Goal: Task Accomplishment & Management: Manage account settings

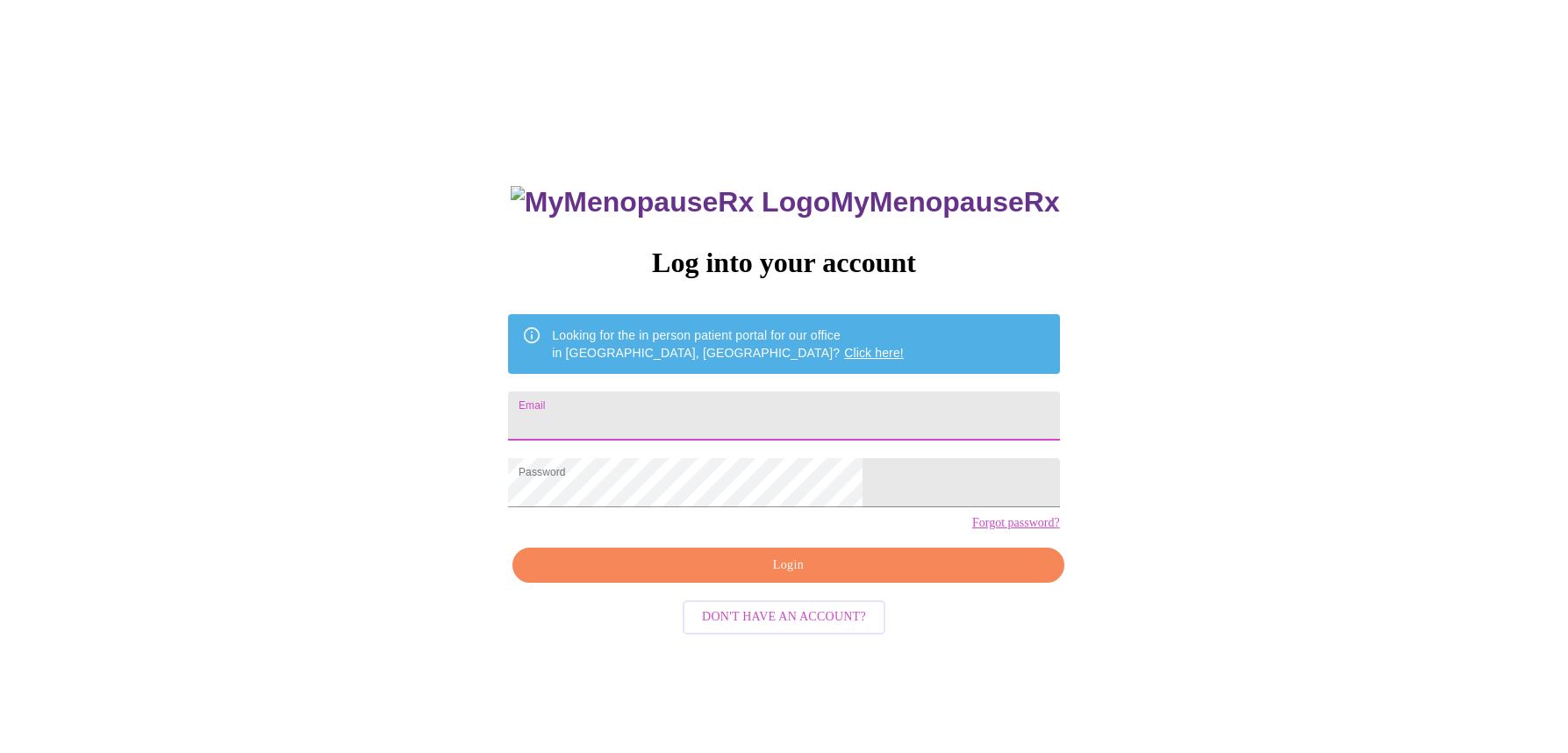
click at [699, 406] on input "Email" at bounding box center [783, 416] width 551 height 49
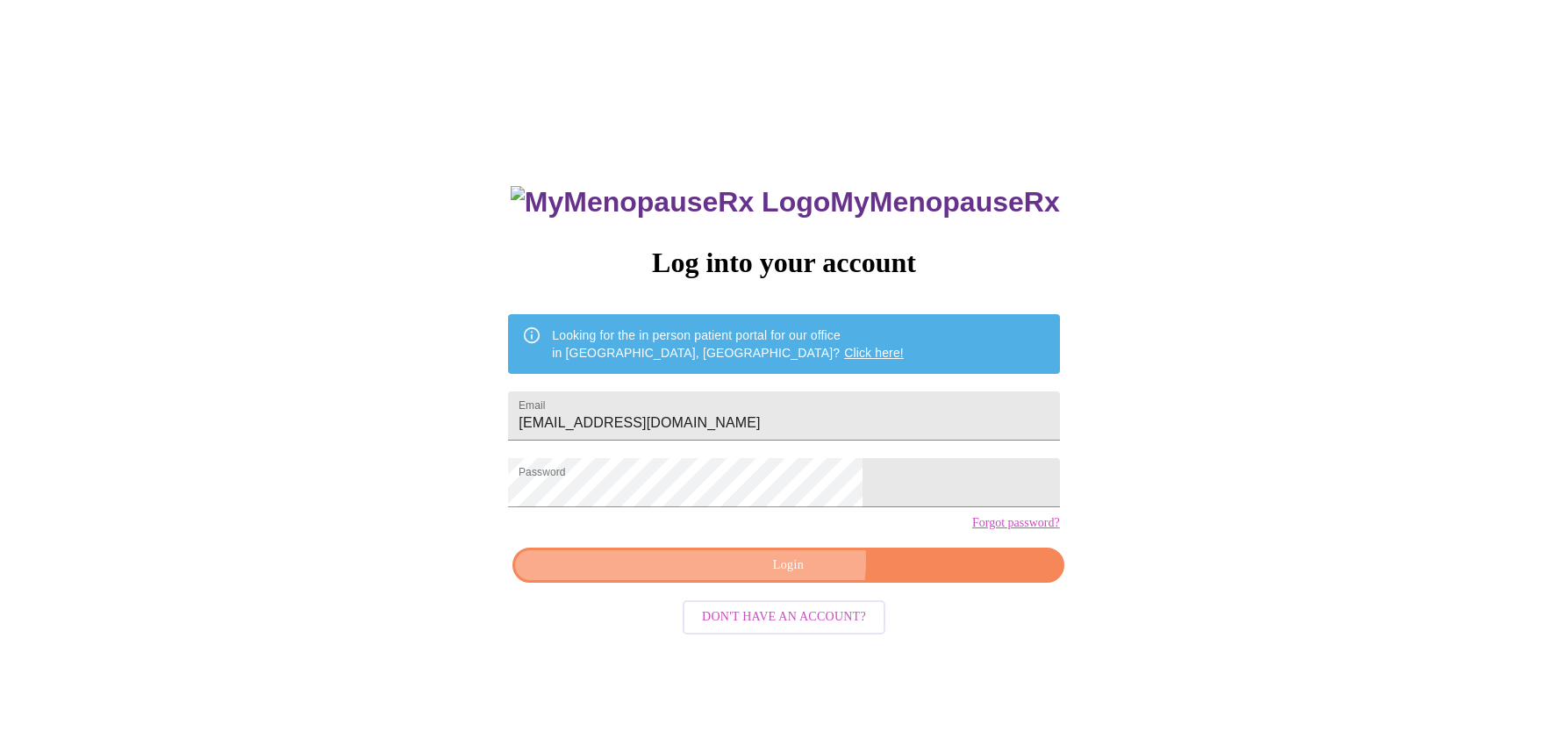
click at [786, 576] on span "Login" at bounding box center [788, 565] width 510 height 22
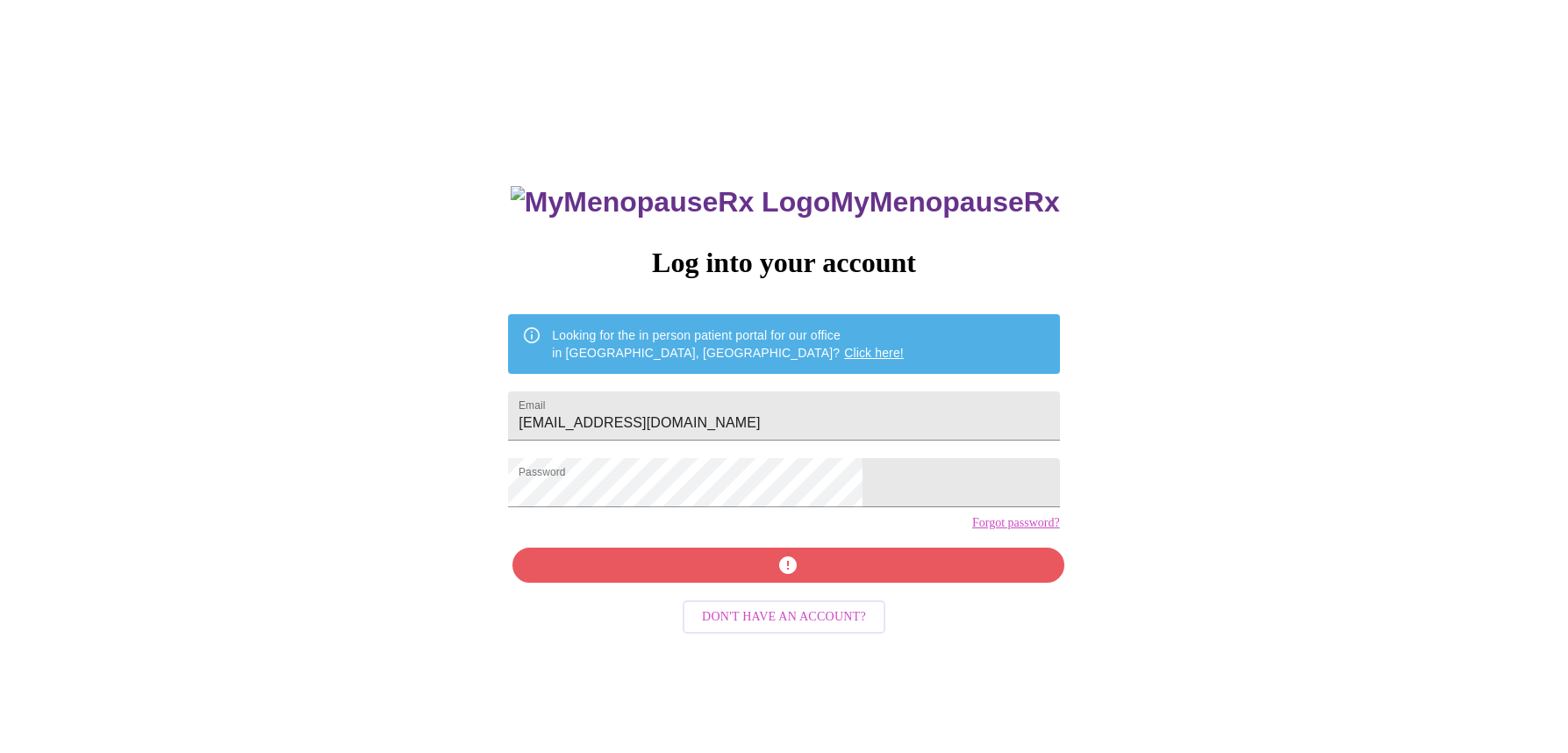
click at [789, 589] on div "MyMenopauseRx Log into your account Looking for the in person patient portal fo…" at bounding box center [783, 534] width 586 height 753
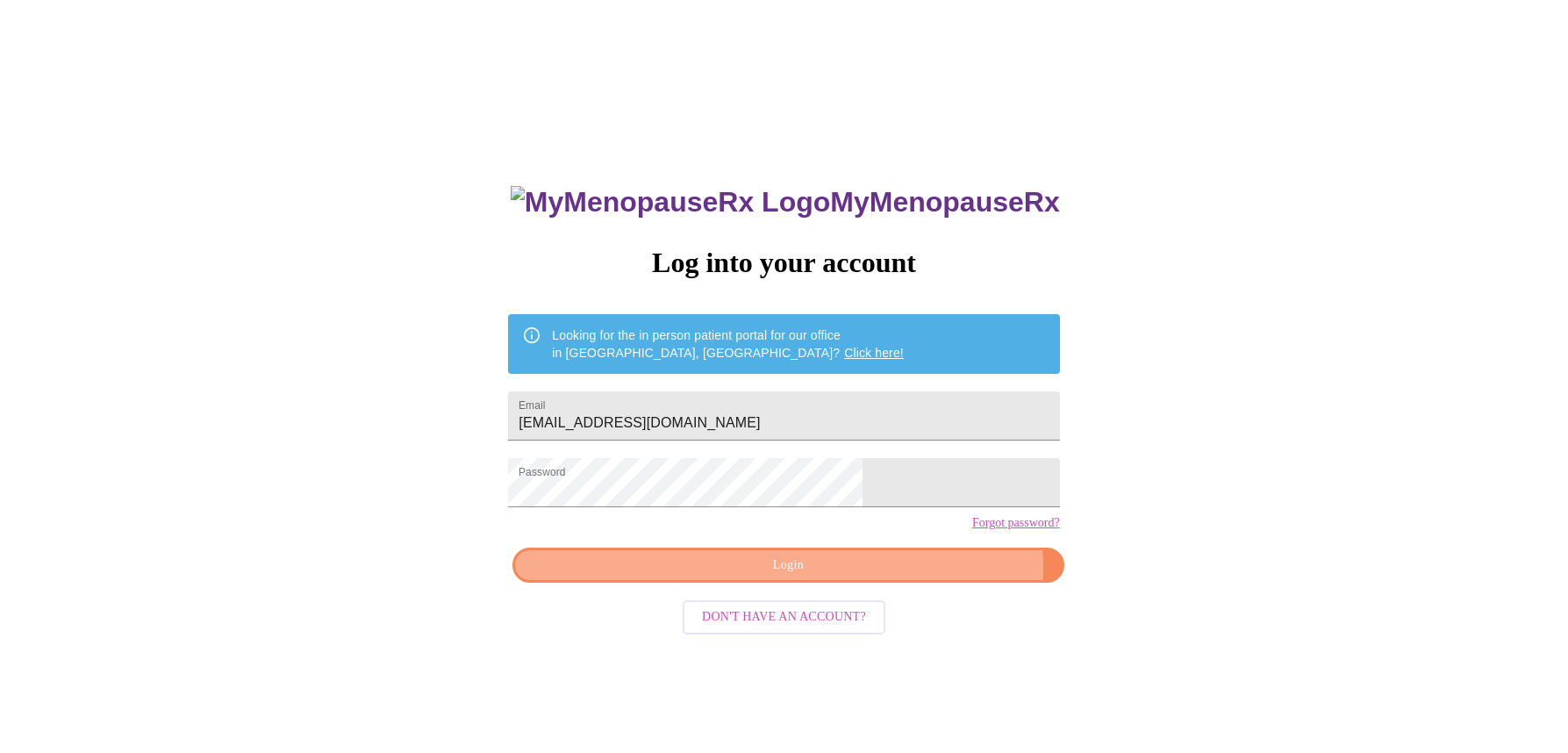
click at [877, 576] on span "Login" at bounding box center [788, 565] width 510 height 22
click at [821, 576] on span "Login" at bounding box center [788, 565] width 510 height 22
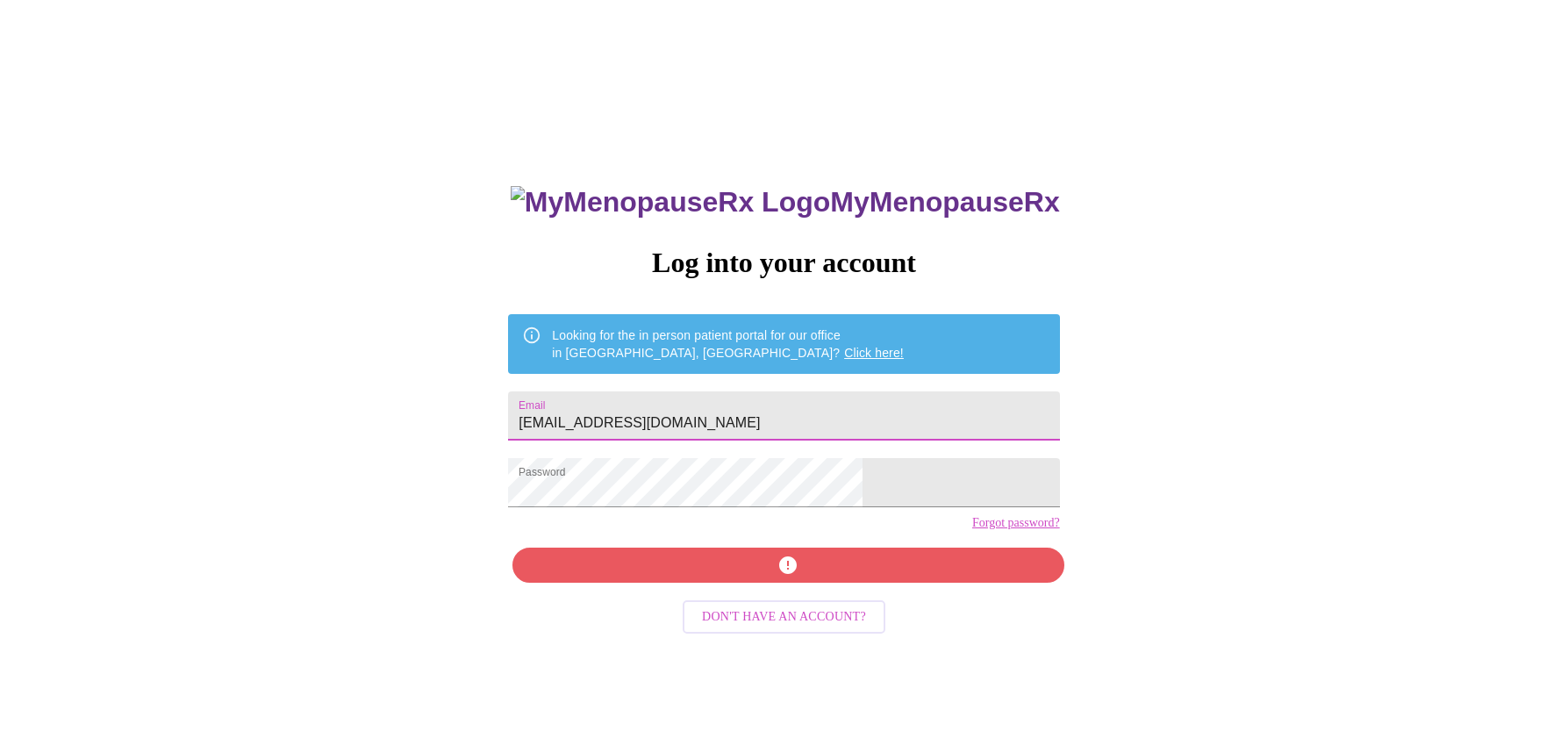
click at [734, 420] on input "suebjoeb@yahoo.com" at bounding box center [783, 416] width 551 height 49
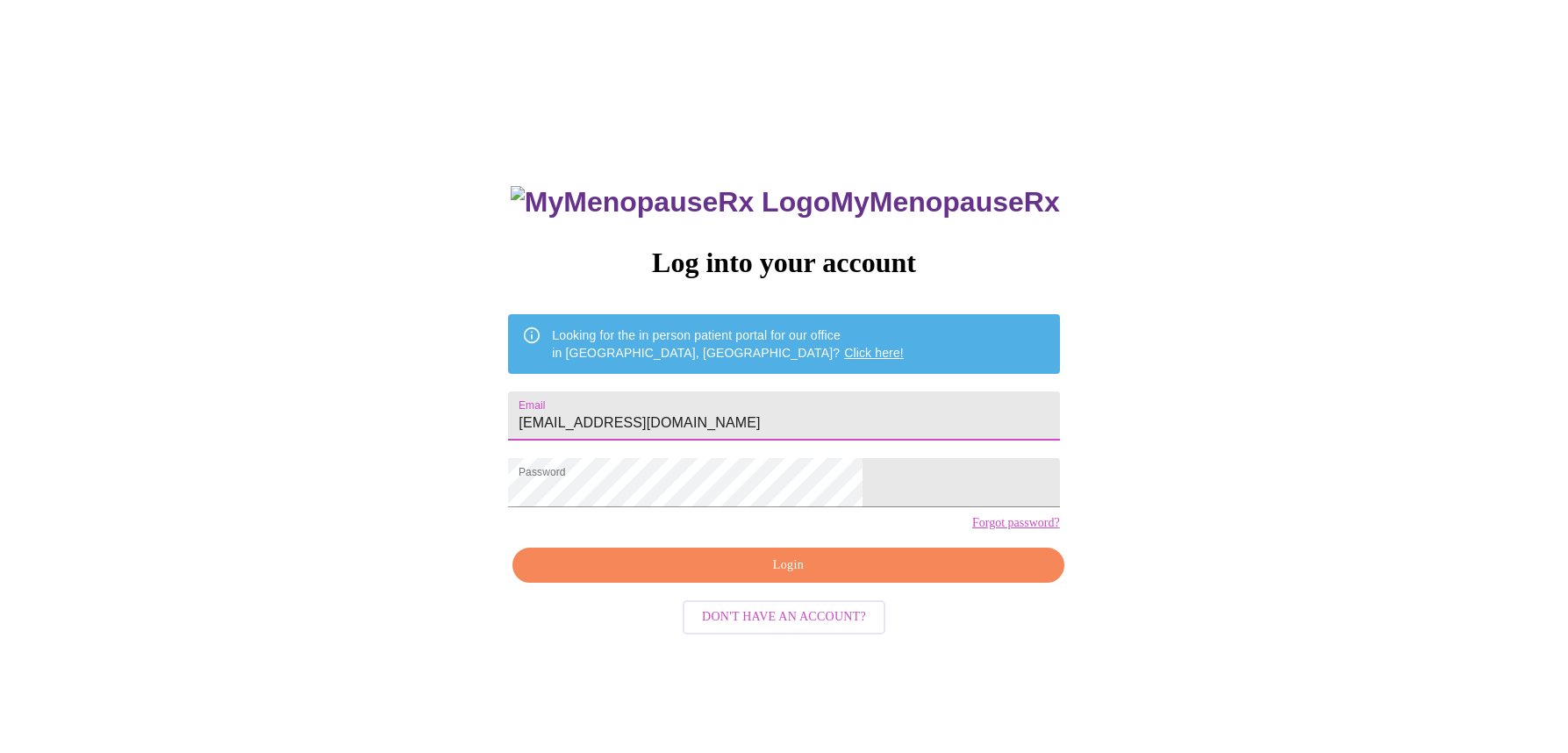
drag, startPoint x: 795, startPoint y: 421, endPoint x: 528, endPoint y: 413, distance: 267.1
click at [529, 414] on div "MyMenopauseRx Log into your account Looking for the in person patient portal fo…" at bounding box center [784, 459] width 1553 height 903
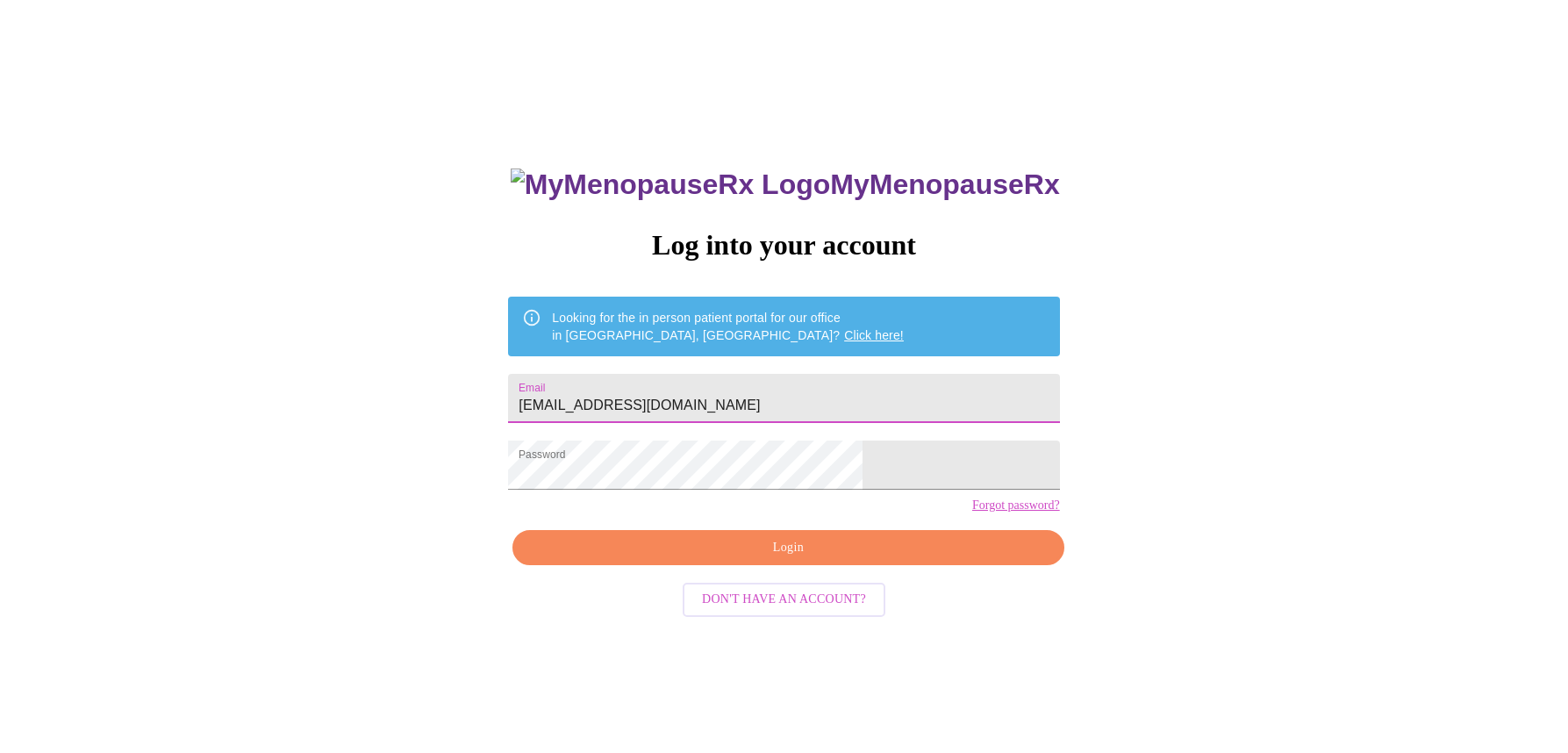
type input "susanbarbush@yahoo.com"
click at [787, 559] on span "Login" at bounding box center [788, 547] width 510 height 22
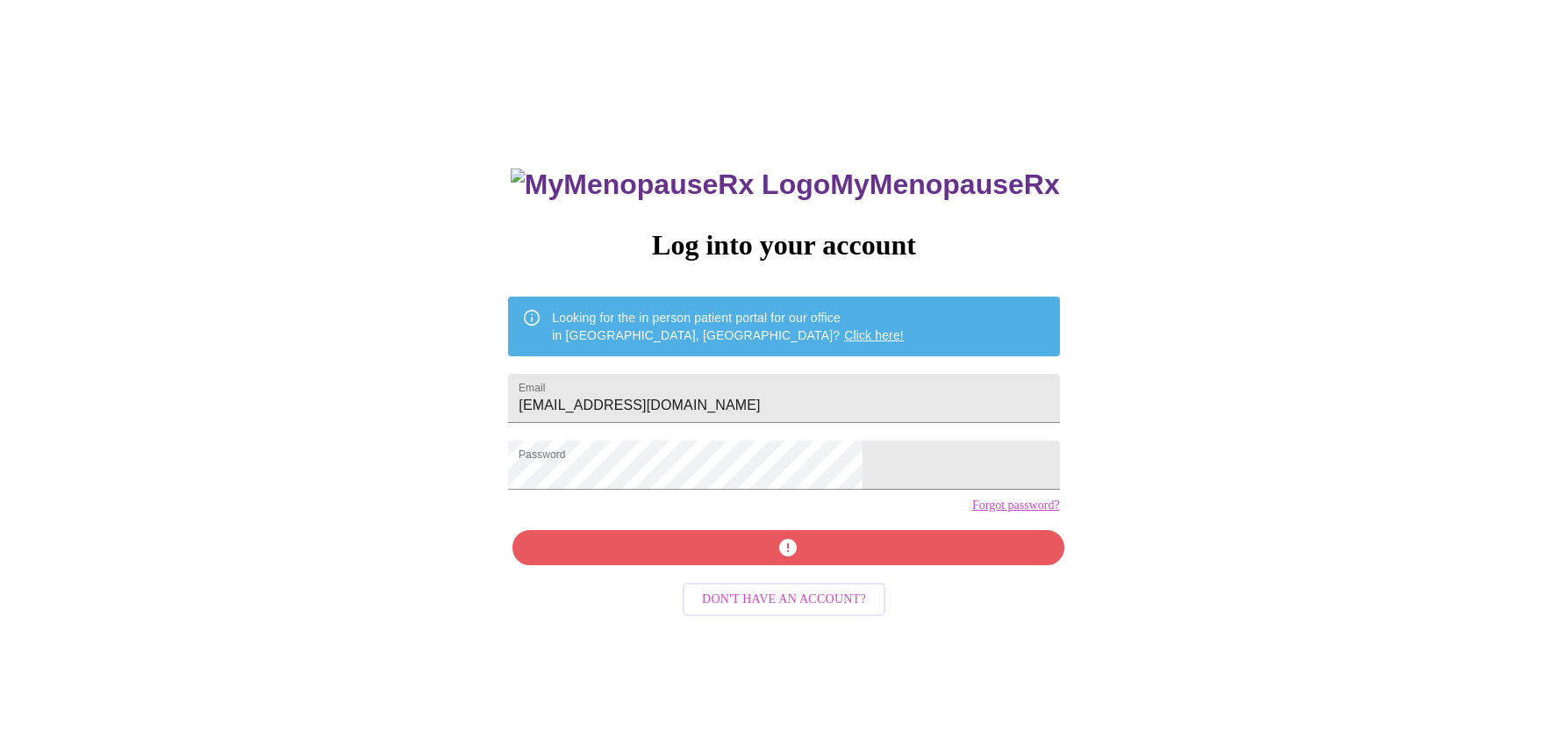
click at [759, 518] on div "MyMenopauseRx Log into your account Looking for the in person patient portal fo…" at bounding box center [783, 516] width 586 height 753
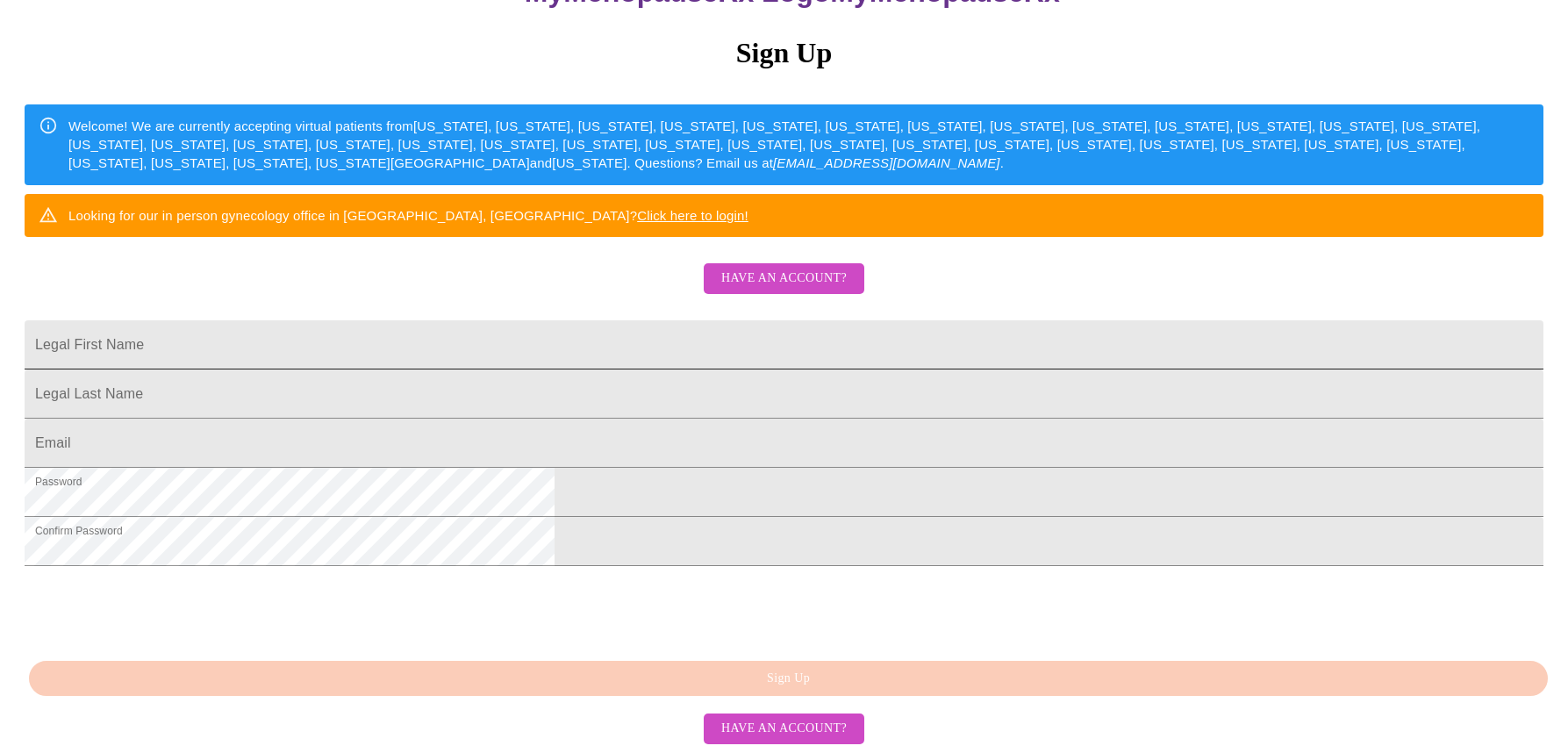
scroll to position [212, 0]
click at [657, 370] on input "Legal First Name" at bounding box center [784, 344] width 1519 height 49
type input "Susan"
click at [619, 419] on input "Legal First Name" at bounding box center [784, 394] width 1519 height 49
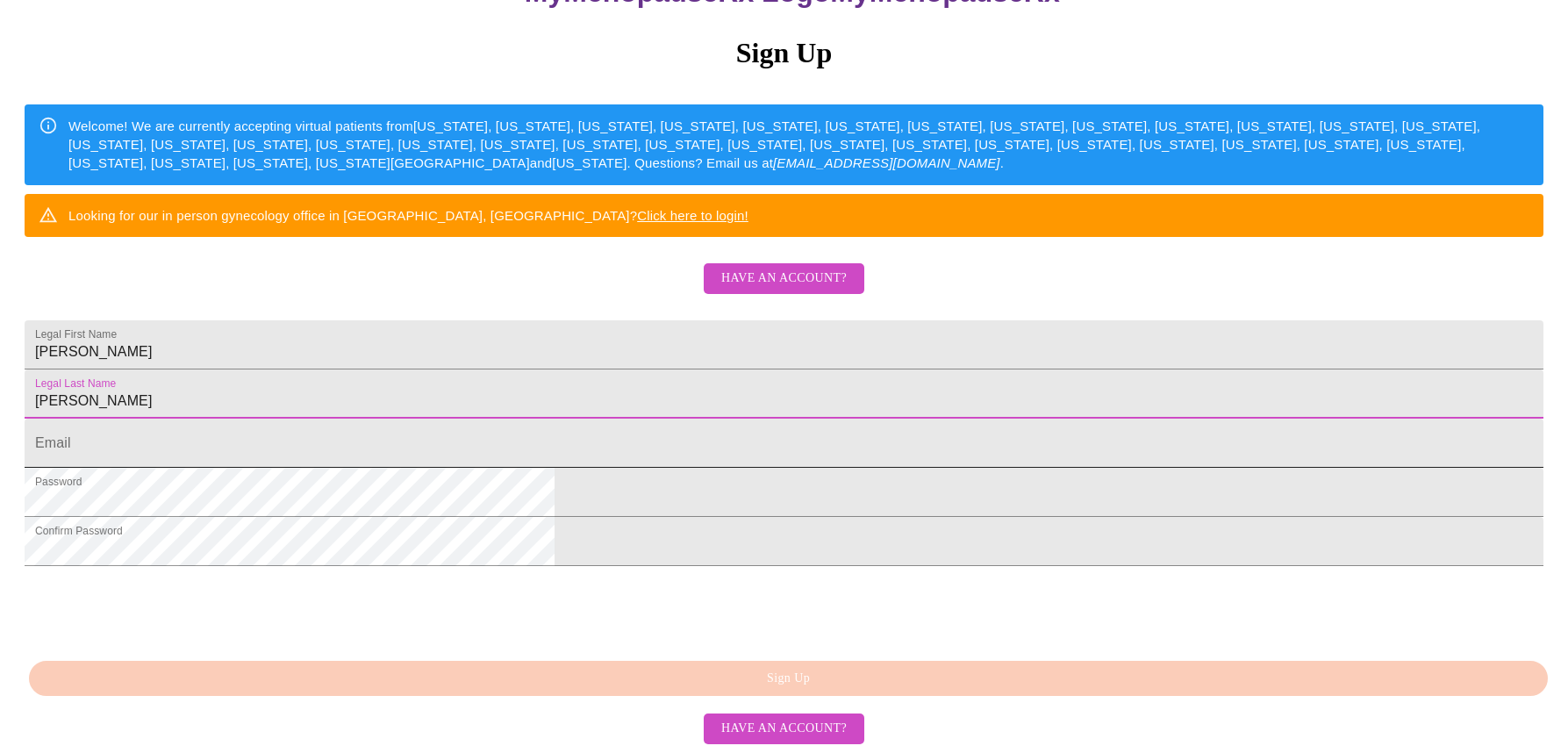
type input "Barbush"
click at [589, 468] on input "Legal First Name" at bounding box center [784, 443] width 1519 height 49
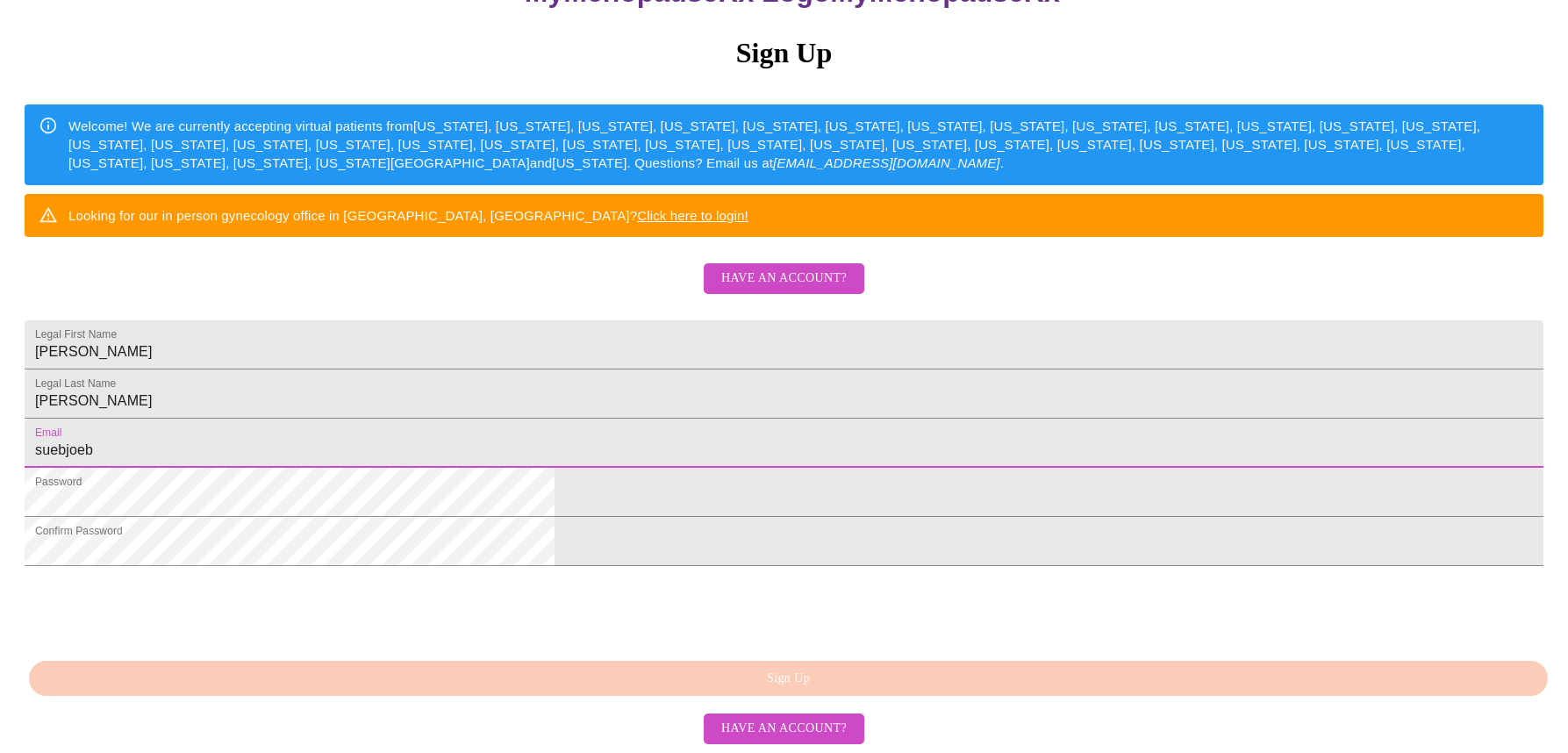
scroll to position [217, 0]
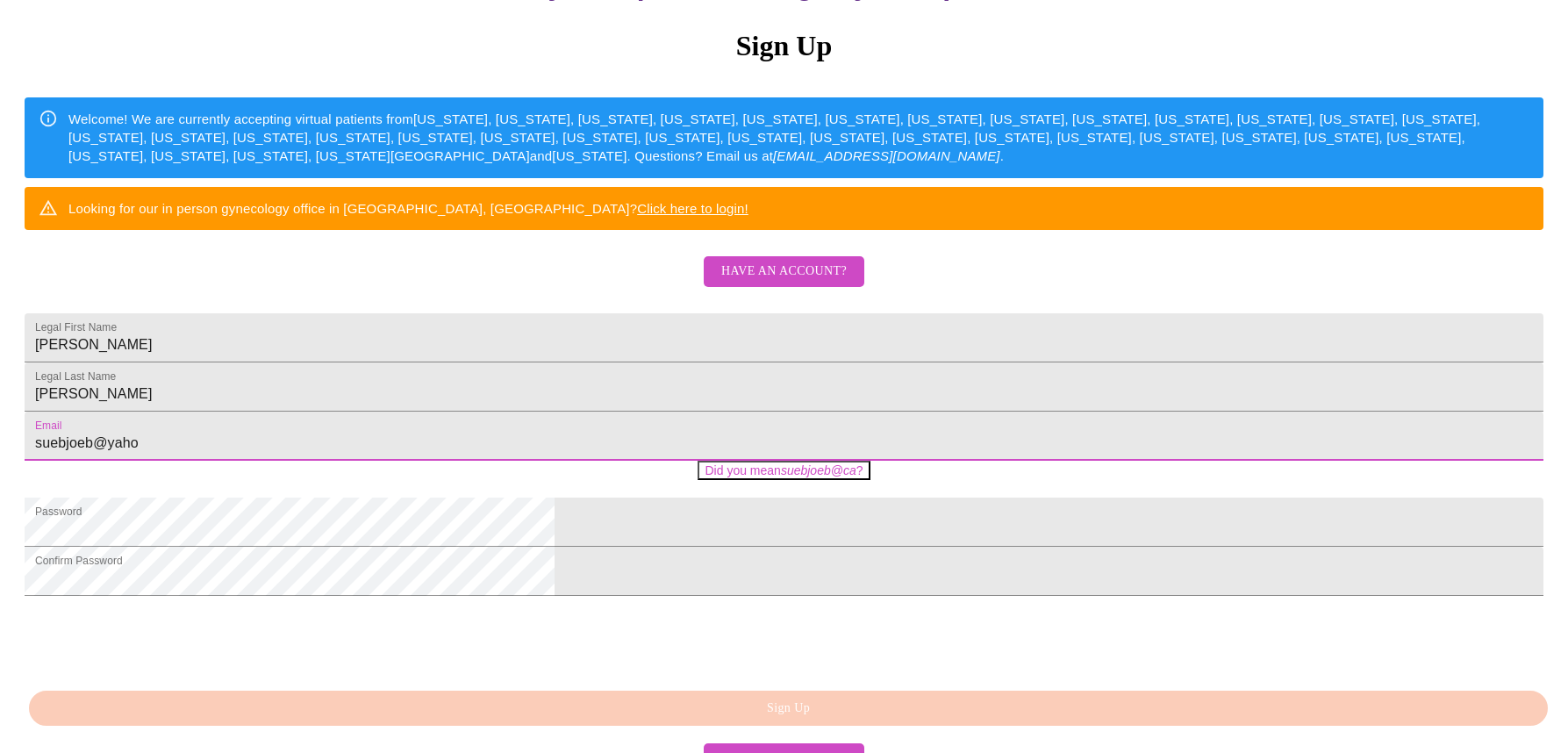
type input "suebjoeb@yahoo.com"
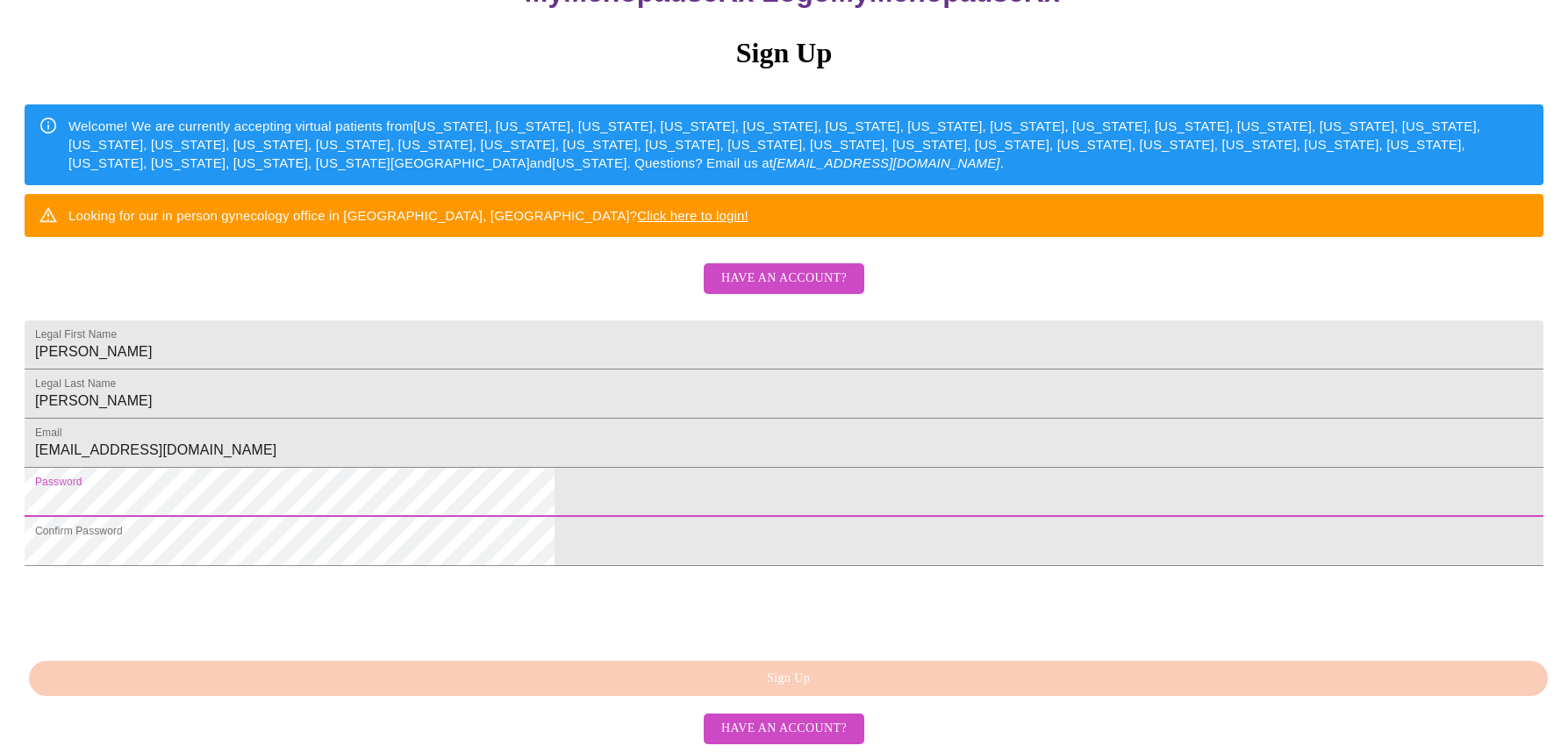
scroll to position [364, 0]
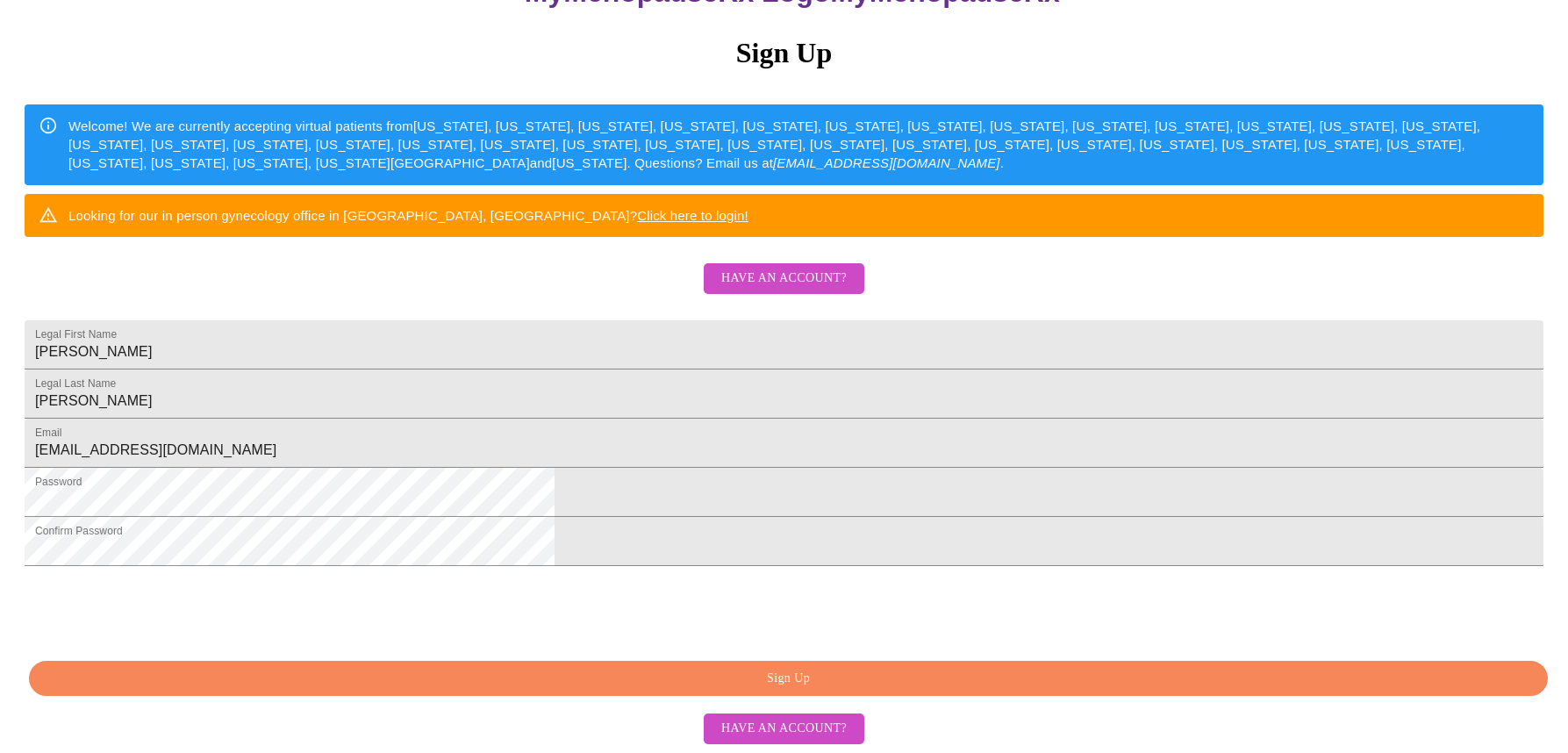
click at [783, 734] on span "Have an account?" at bounding box center [784, 729] width 125 height 22
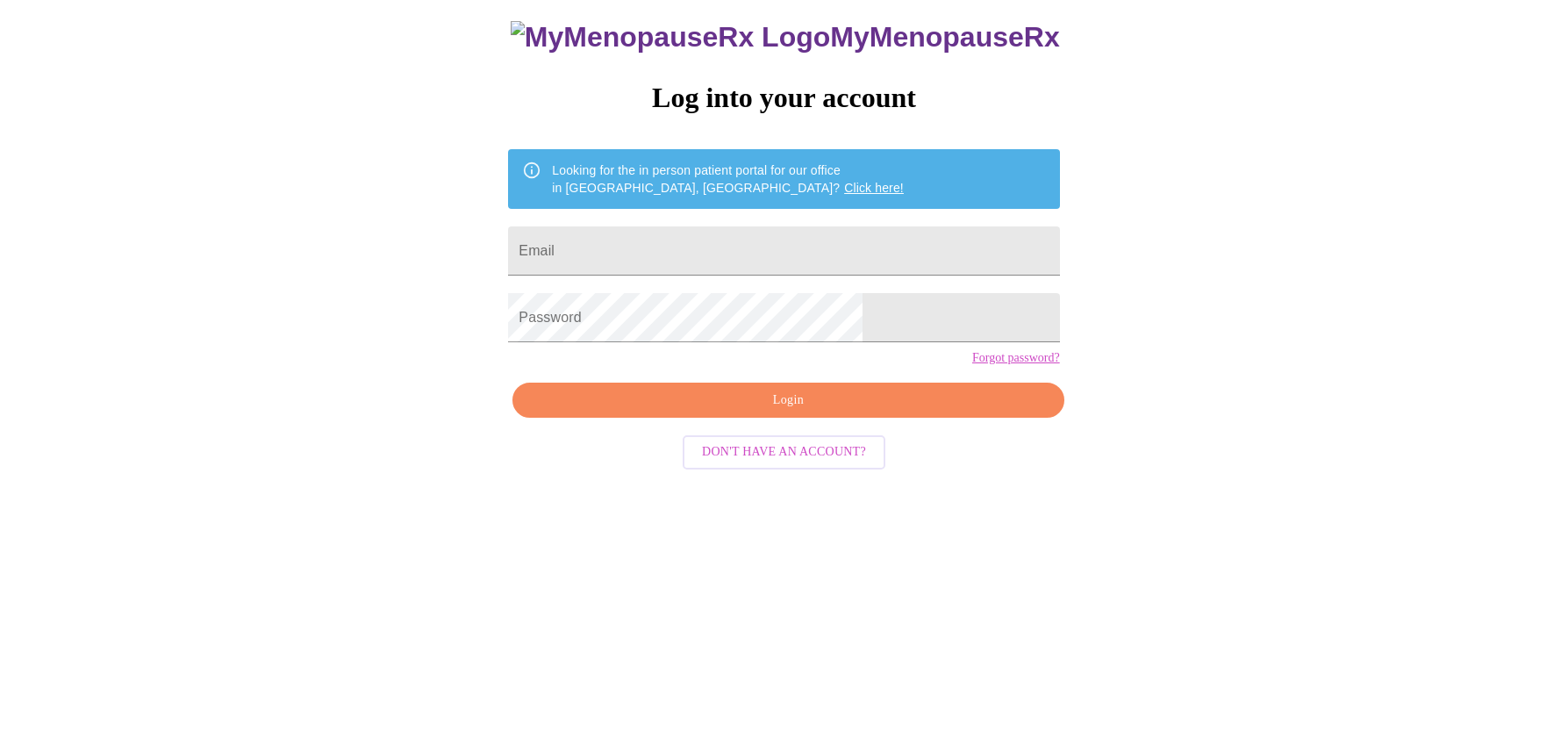
scroll to position [17, 0]
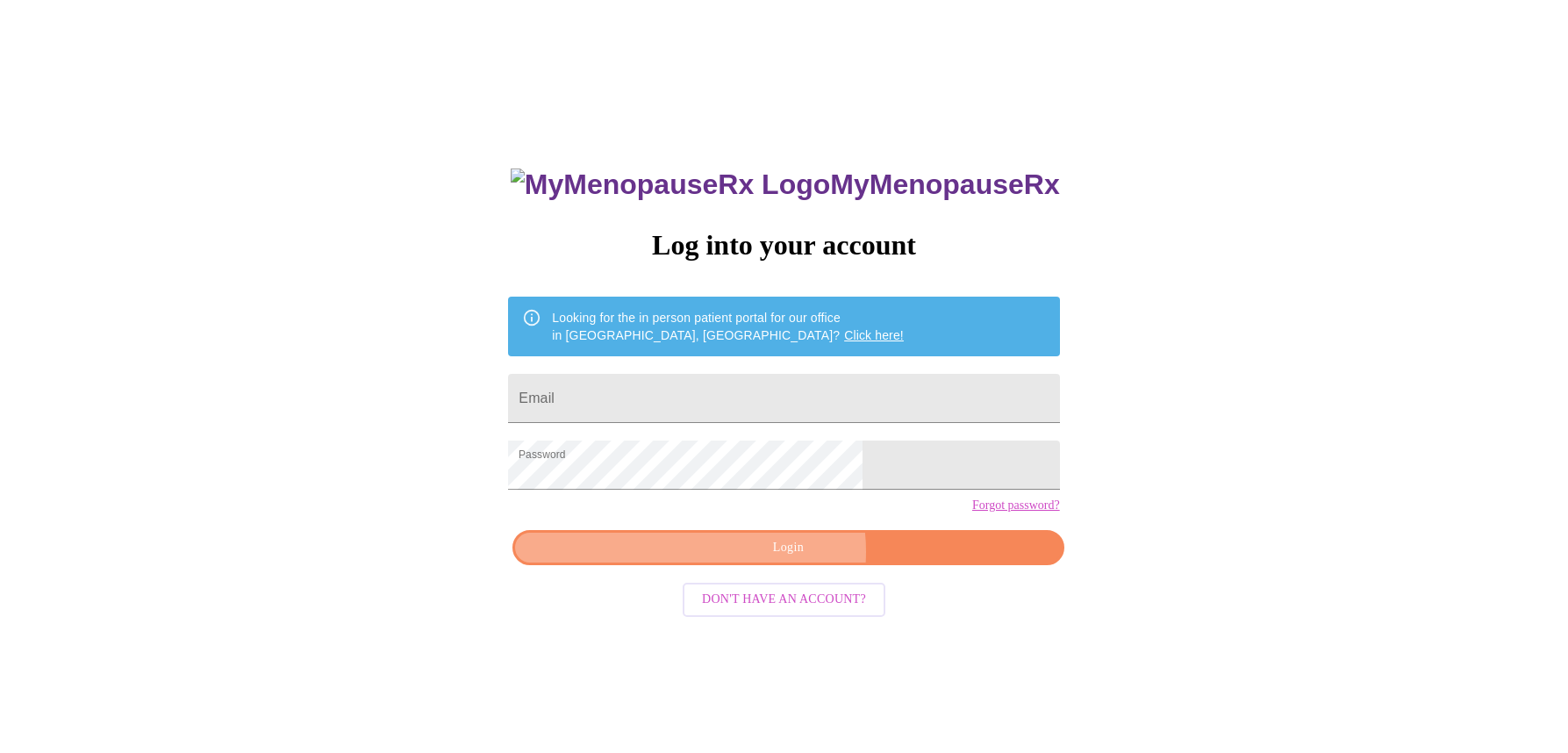
click at [779, 559] on span "Login" at bounding box center [788, 547] width 510 height 22
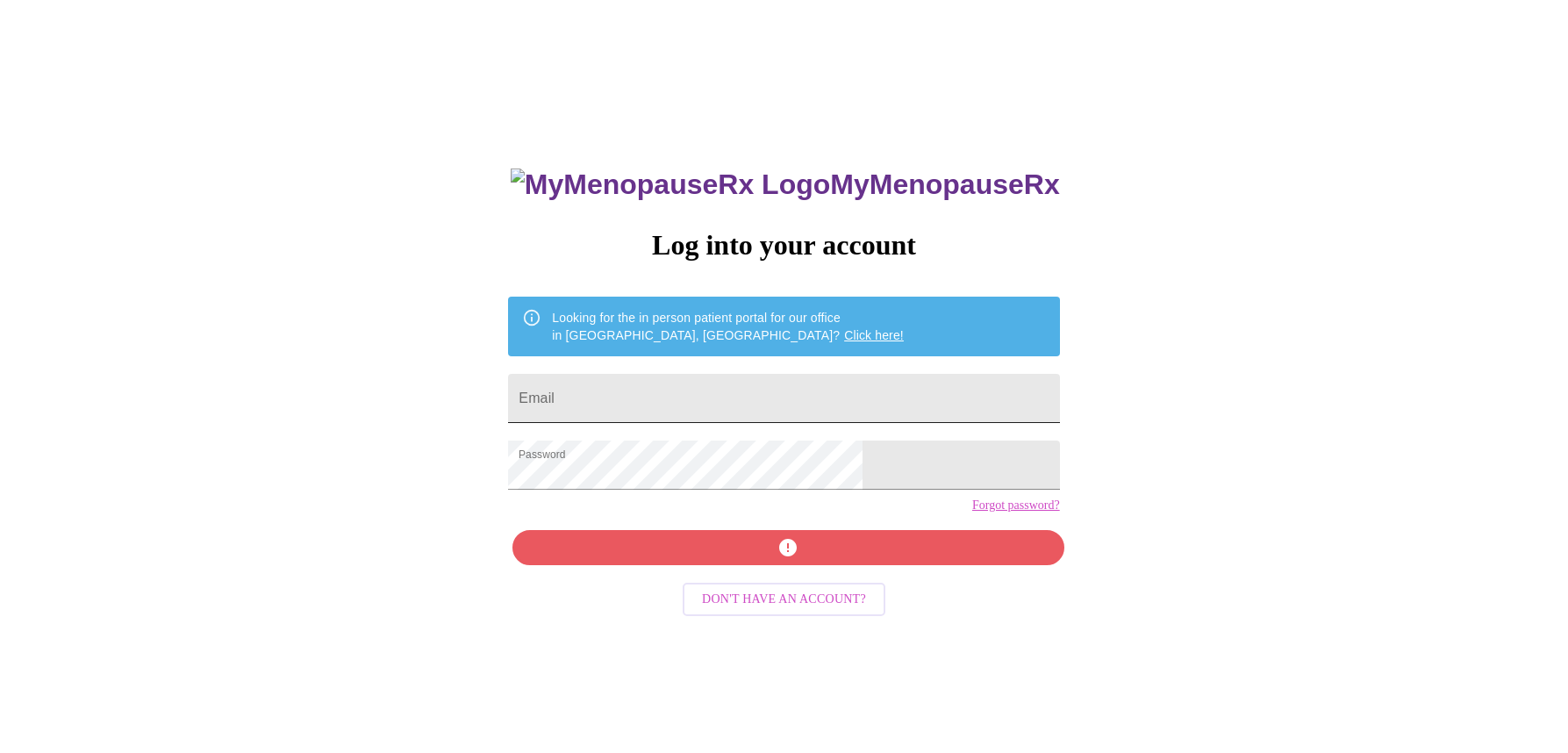
click at [658, 396] on input "Email" at bounding box center [783, 398] width 551 height 49
type input "suebjoeb@yahoo.com"
click at [790, 584] on div "MyMenopauseRx Log into your account Looking for the in person patient portal fo…" at bounding box center [783, 516] width 586 height 753
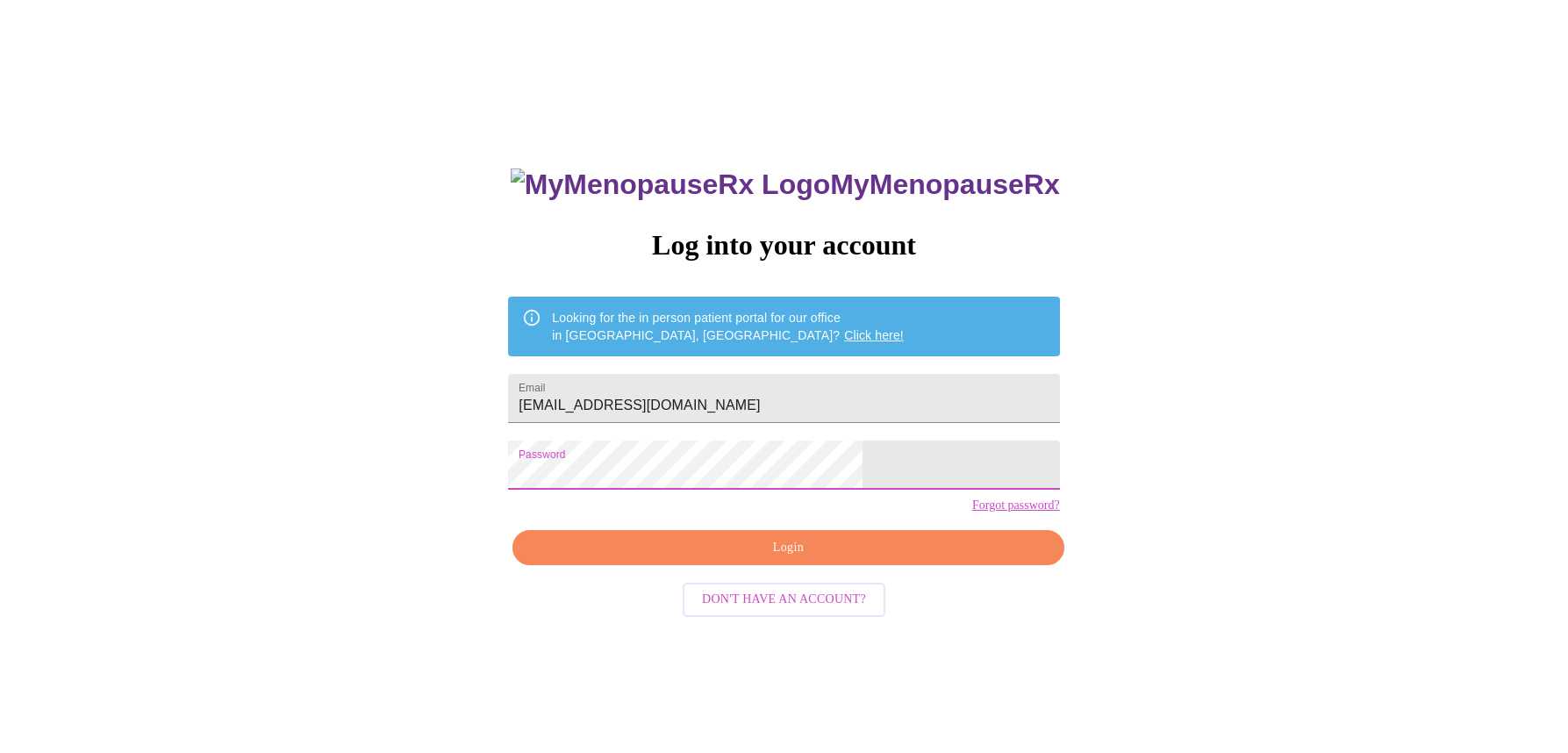
click at [469, 486] on div "MyMenopauseRx Log into your account Looking for the in person patient portal fo…" at bounding box center [784, 440] width 1553 height 903
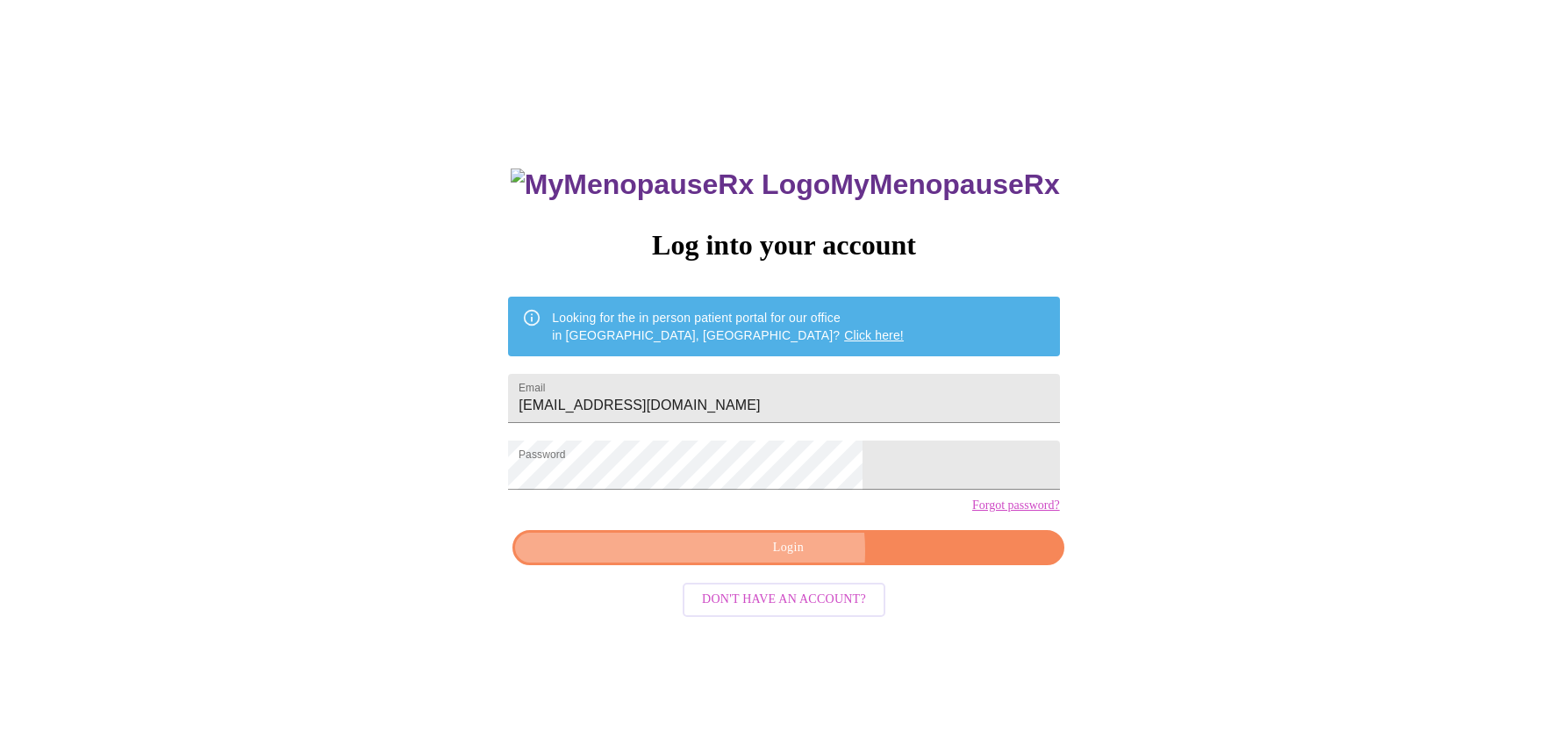
click at [783, 559] on span "Login" at bounding box center [788, 547] width 510 height 22
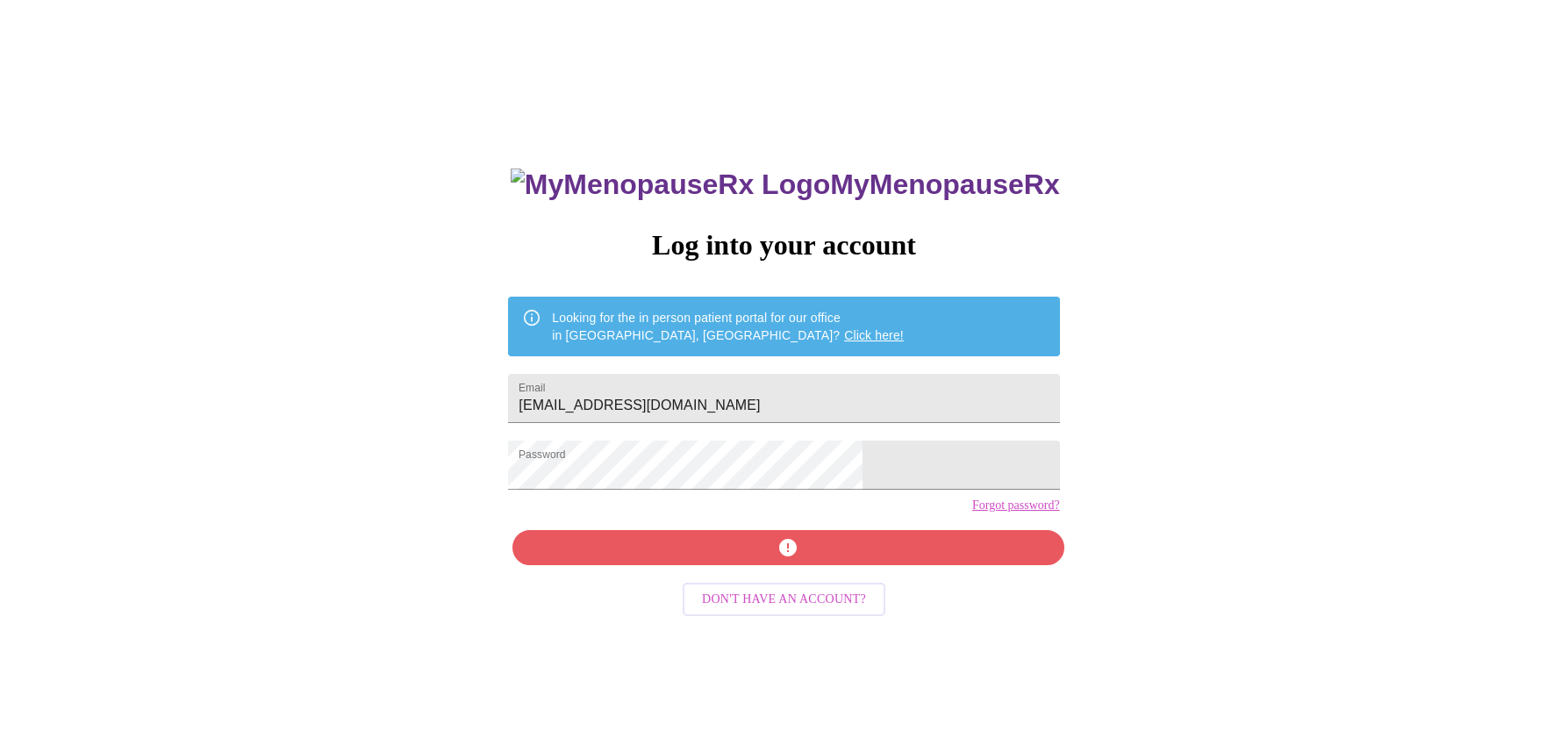
click at [853, 611] on span "Don't have an account?" at bounding box center [783, 600] width 164 height 22
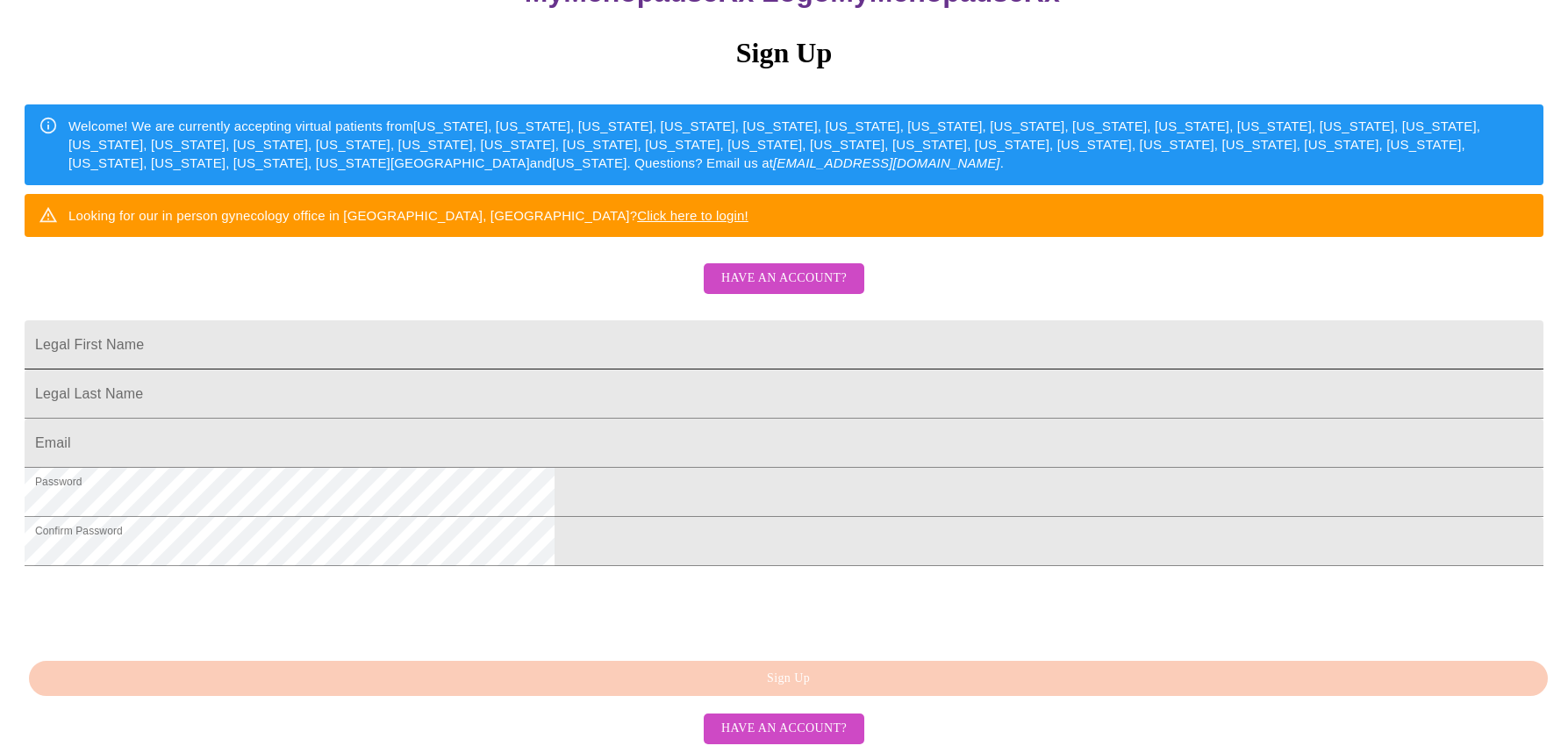
scroll to position [364, 0]
click at [607, 320] on input "Legal First Name" at bounding box center [784, 344] width 1519 height 49
type input "susan"
click at [589, 370] on input "Legal First Name" at bounding box center [784, 394] width 1519 height 49
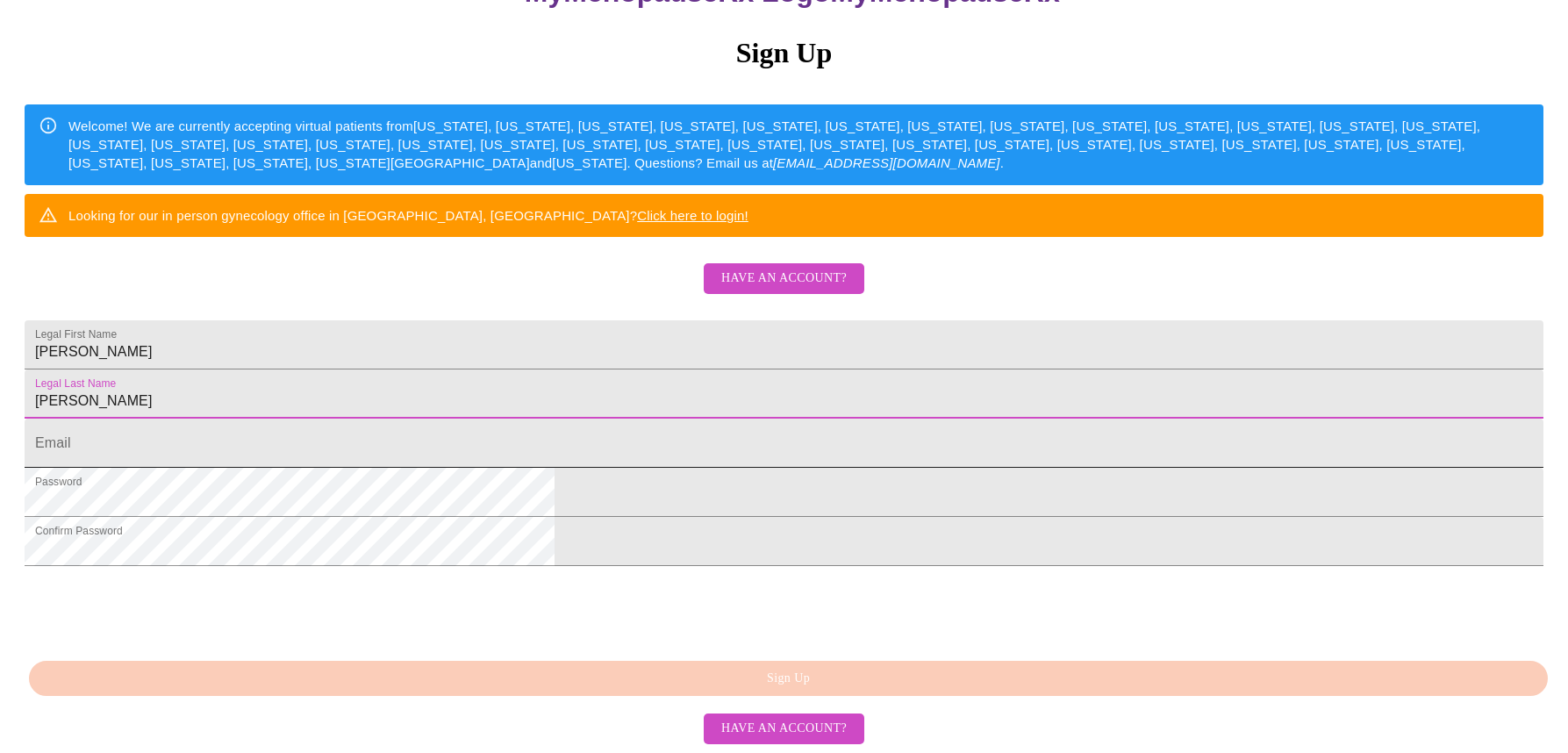
type input "Barbush"
click at [595, 419] on input "Legal First Name" at bounding box center [784, 443] width 1519 height 49
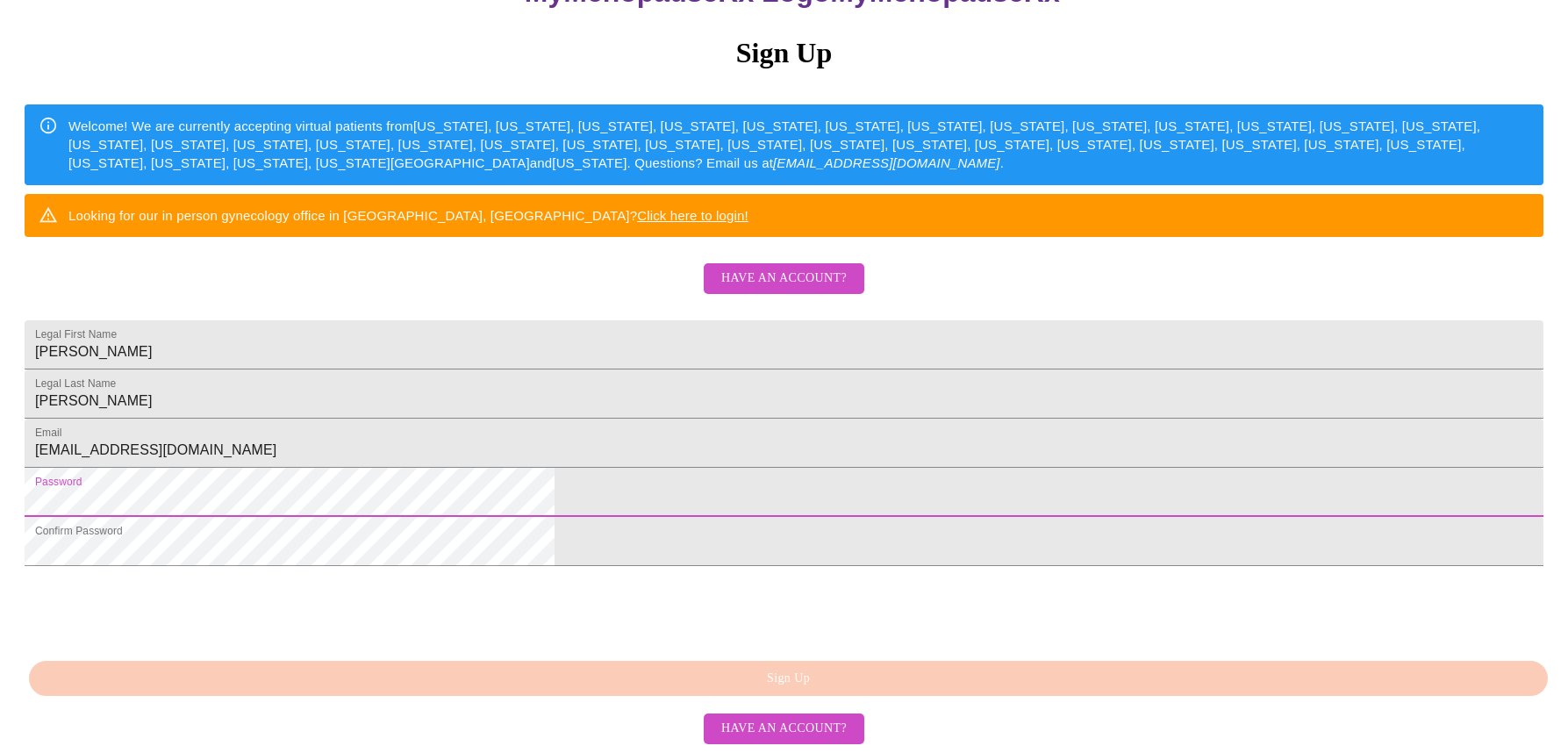
click at [498, 475] on html "MyMenopauseRx Sign Up Welcome! We are currently accepting virtual patients from…" at bounding box center [784, 249] width 1568 height 918
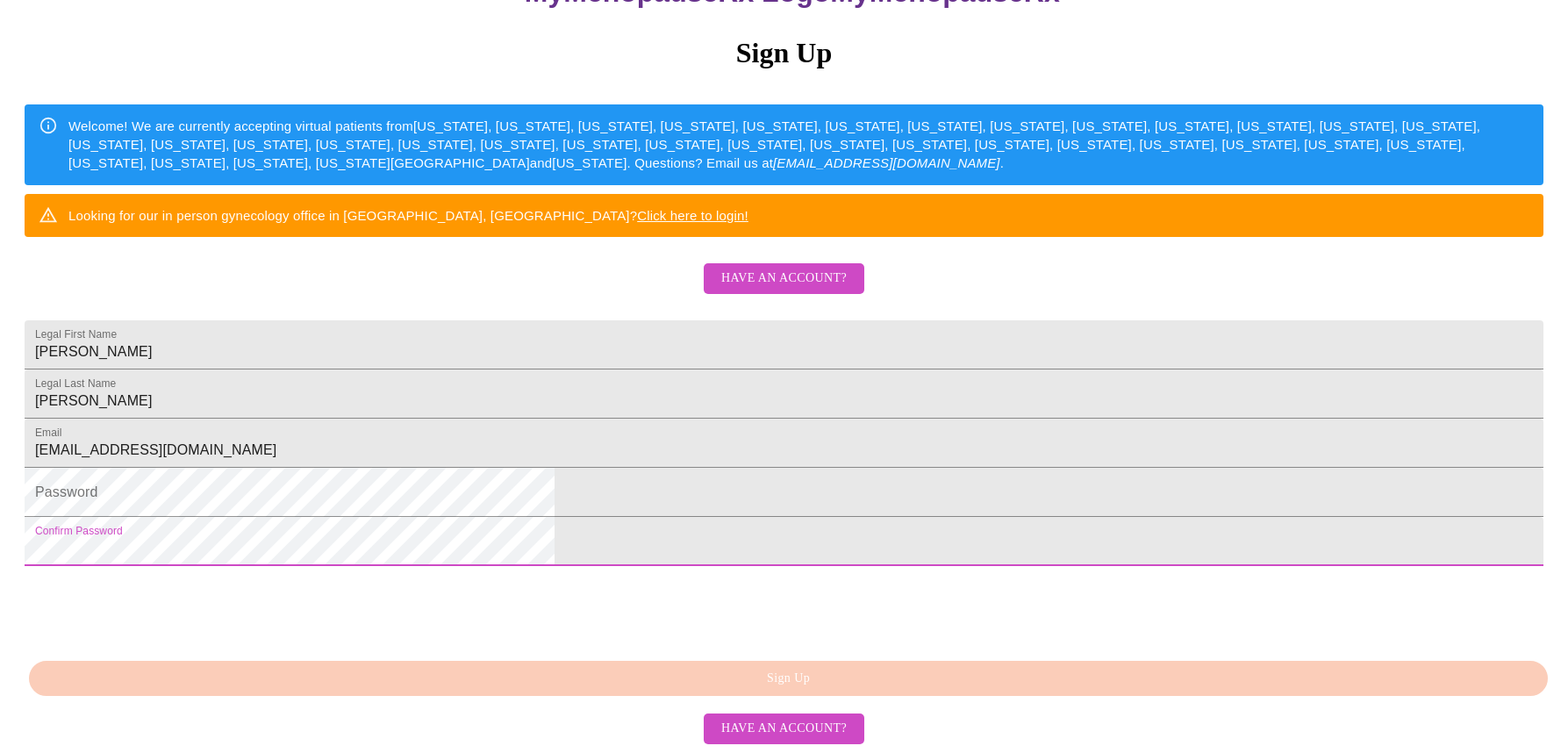
click at [498, 535] on html "MyMenopauseRx Sign Up Welcome! We are currently accepting virtual patients from…" at bounding box center [784, 249] width 1568 height 918
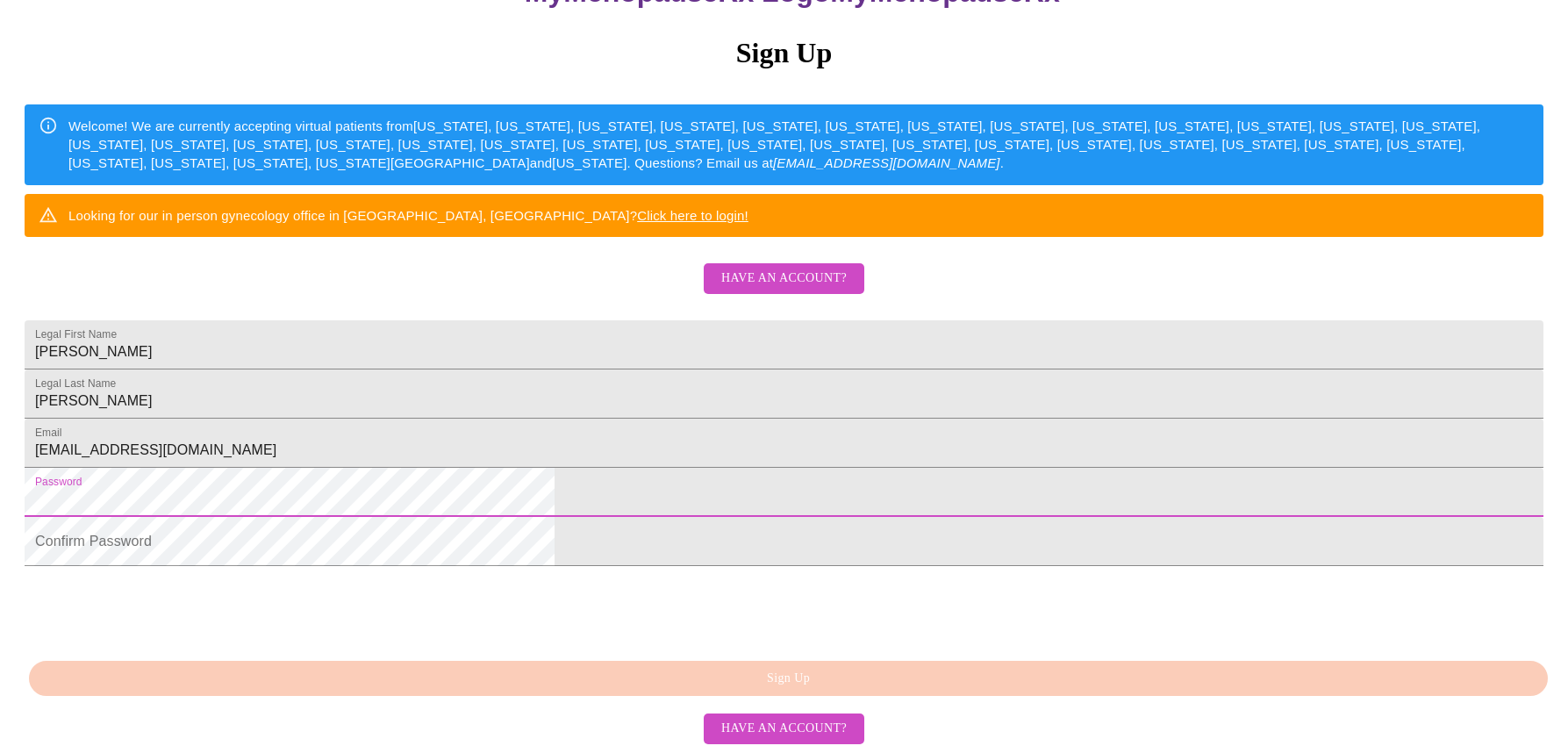
scroll to position [343, 0]
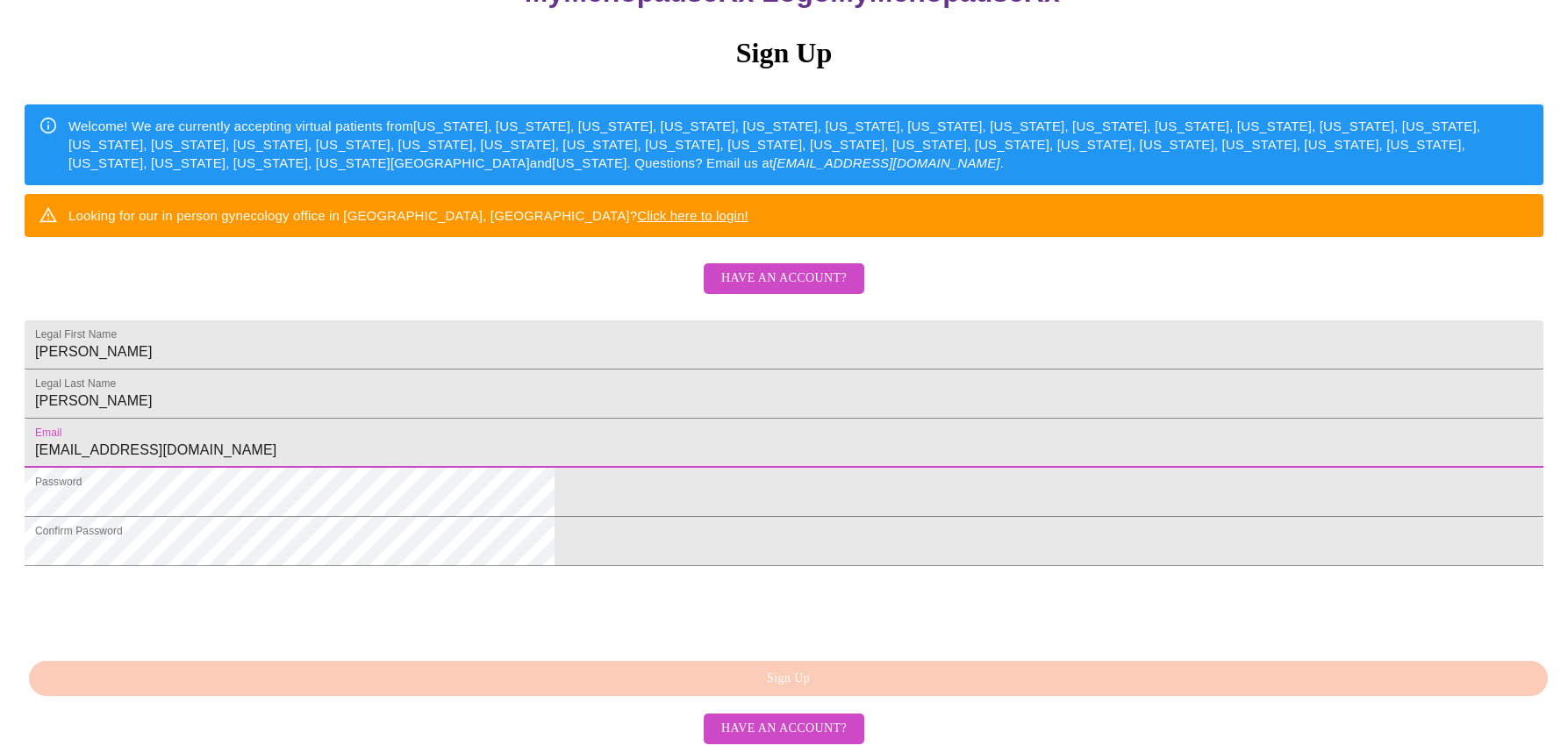
drag, startPoint x: 555, startPoint y: 406, endPoint x: 487, endPoint y: 405, distance: 68.0
click at [486, 405] on div "MyMenopauseRx Sign Up Welcome! We are currently accepting virtual patients from…" at bounding box center [784, 248] width 1553 height 903
type input "susanbarbush@yahoo.com"
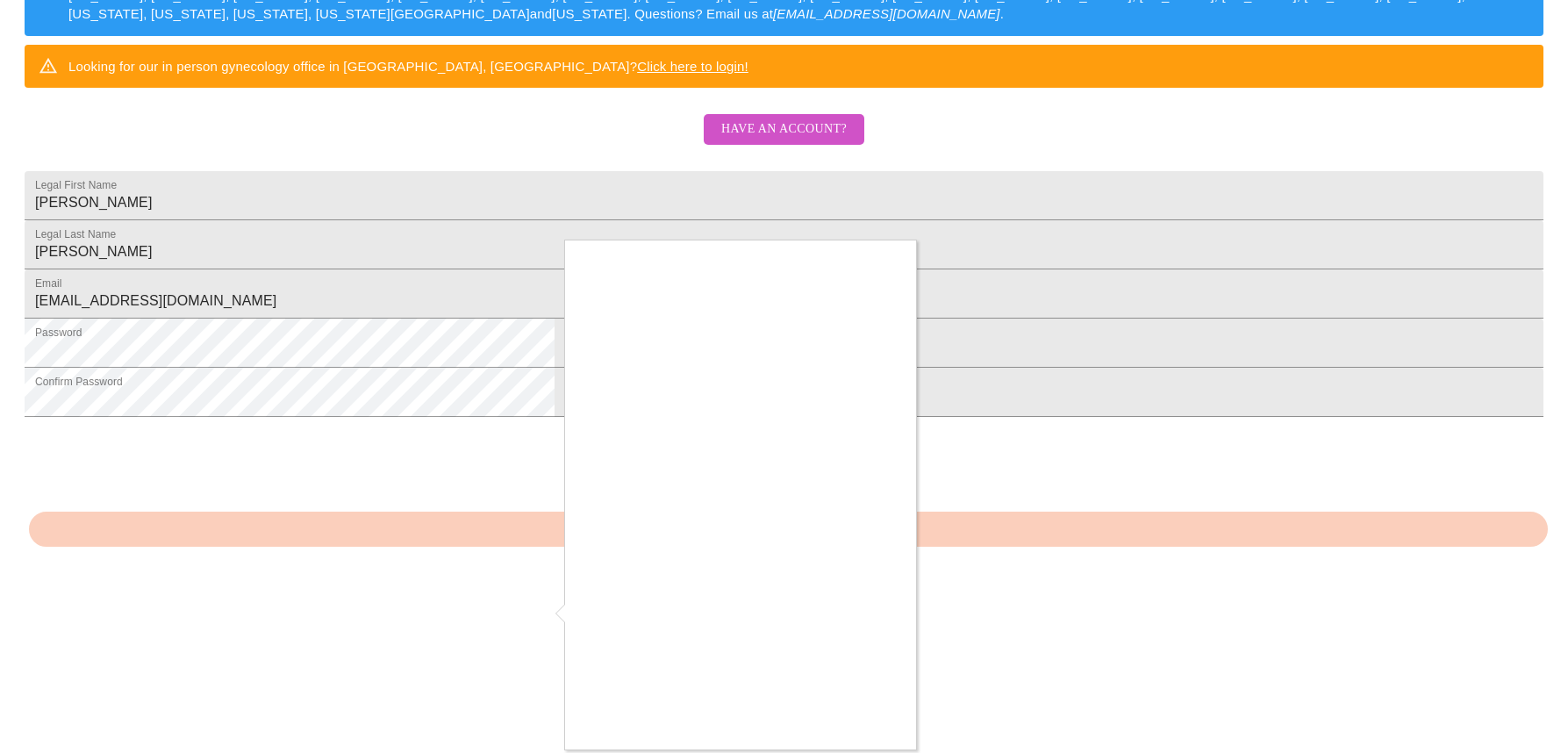
scroll to position [364, 0]
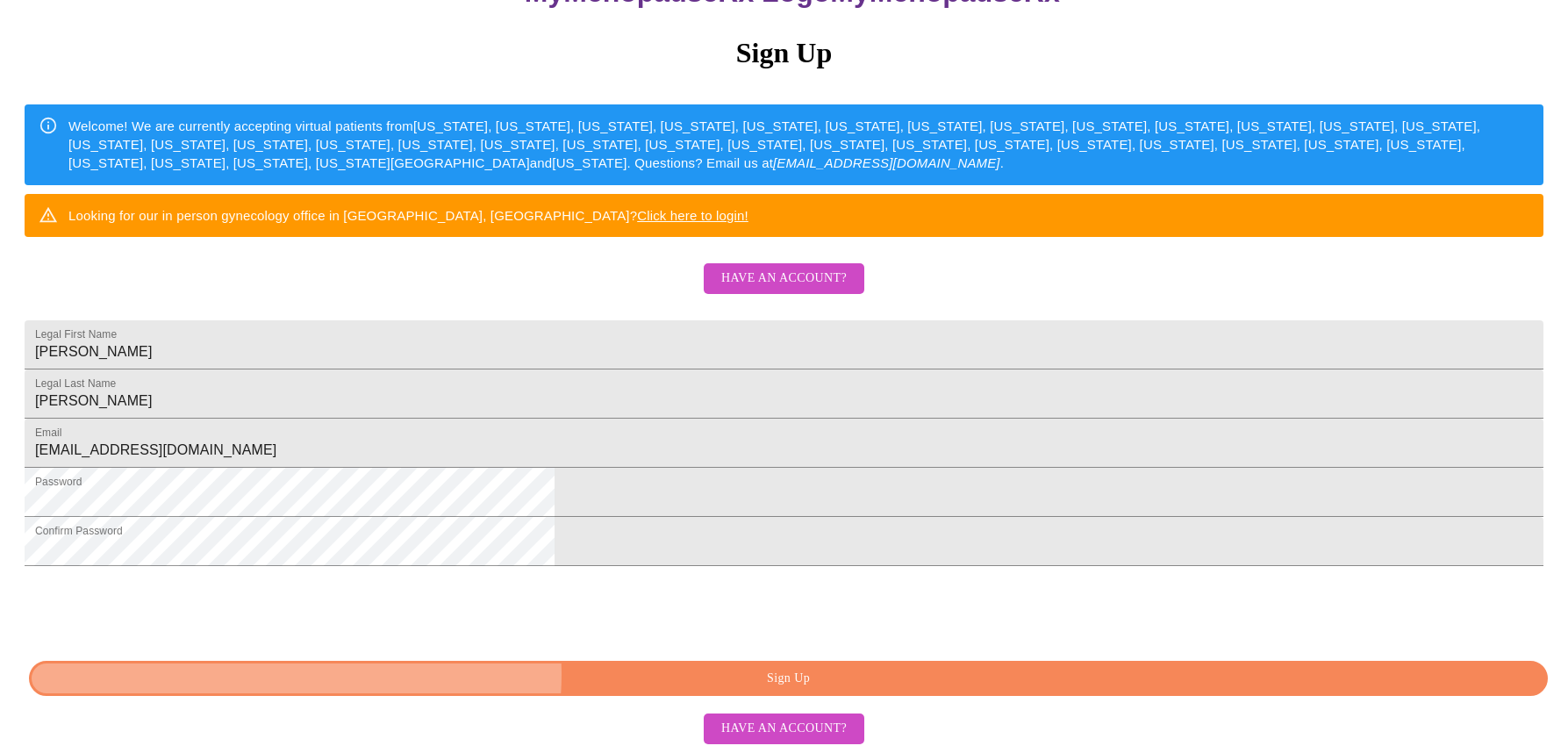
click at [789, 674] on span "Sign Up" at bounding box center [788, 679] width 1478 height 22
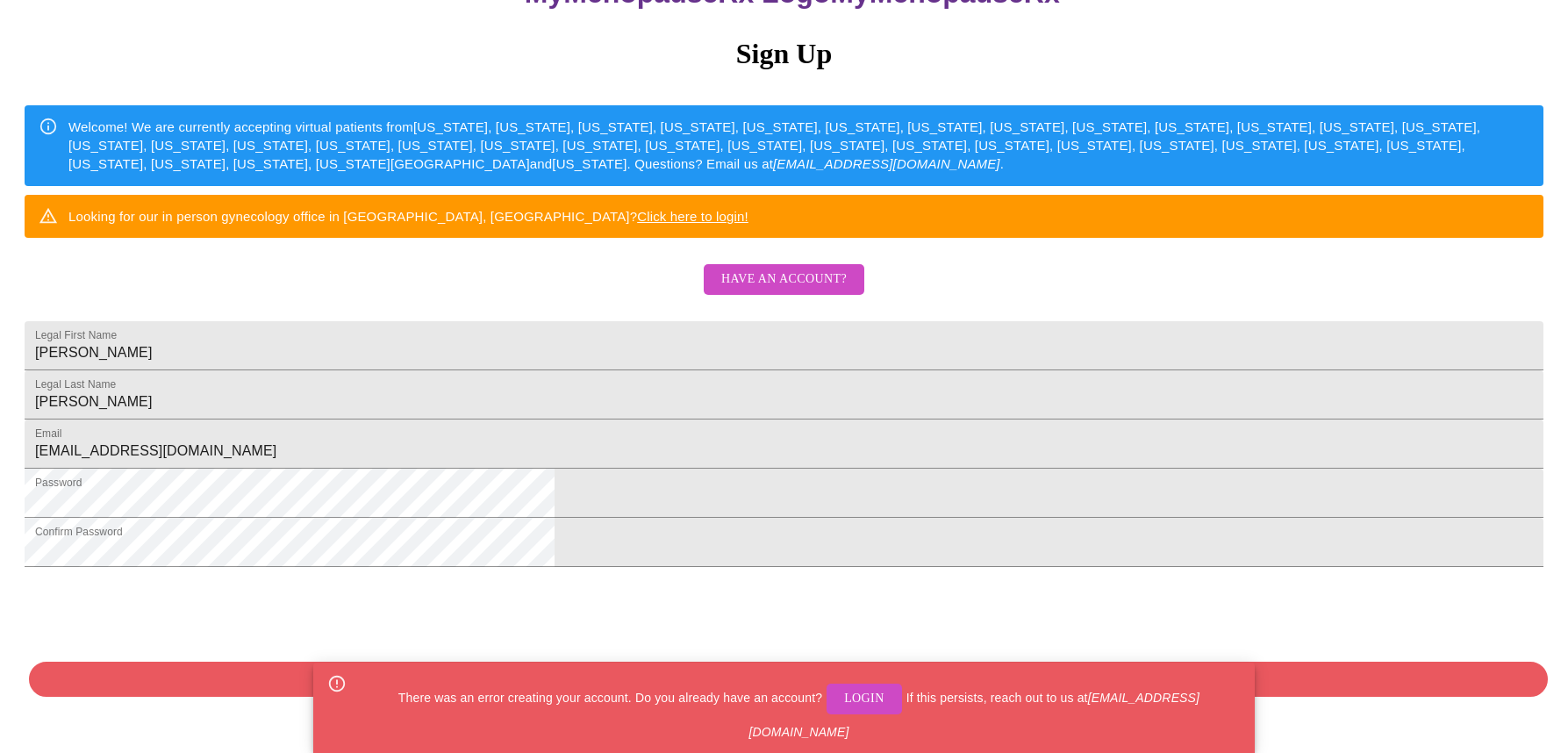
click at [1099, 600] on html "MyMenopauseRx Sign Up Welcome! We are currently accepting virtual patients from…" at bounding box center [784, 250] width 1568 height 918
click at [844, 710] on span "Login" at bounding box center [864, 699] width 41 height 22
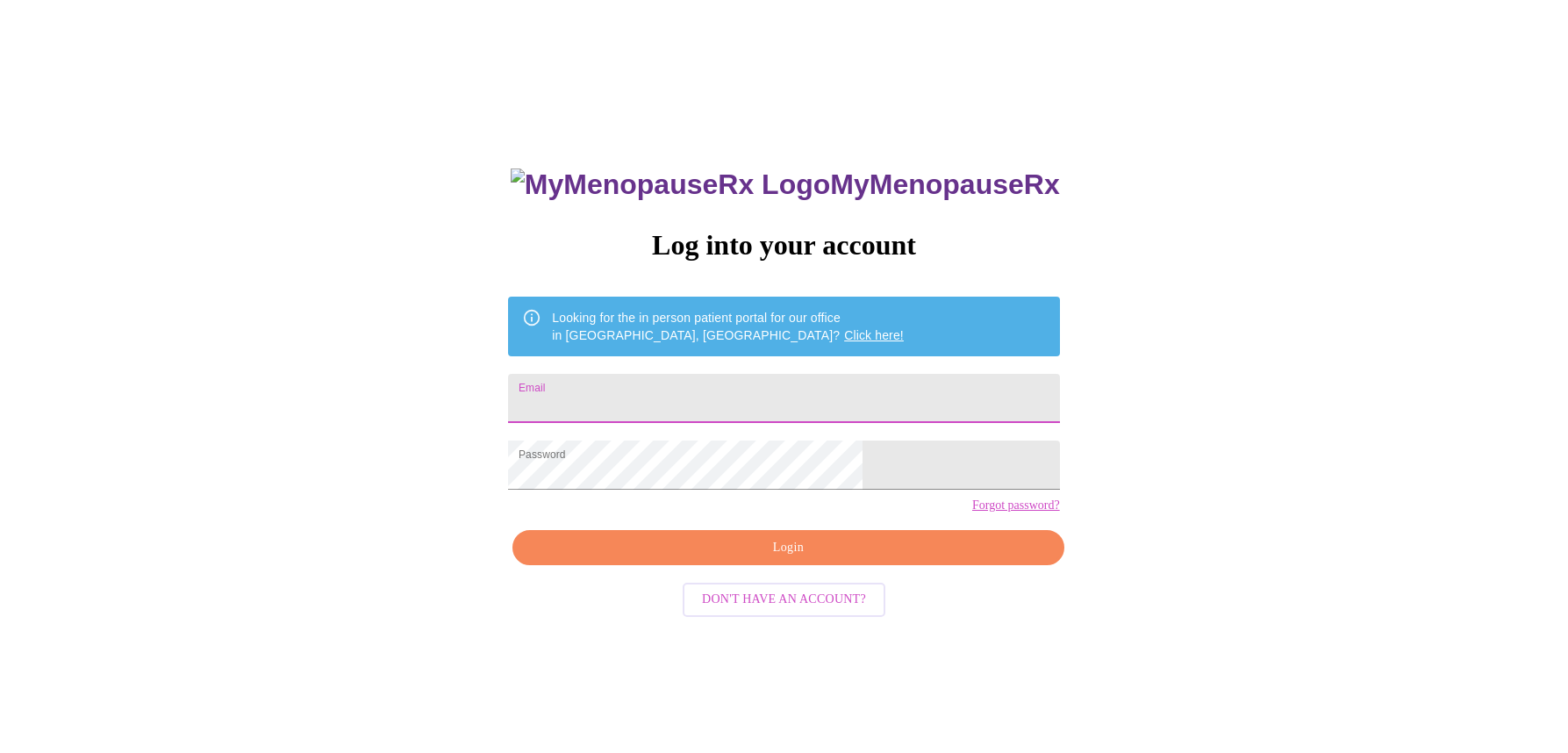
click at [664, 390] on input "Email" at bounding box center [783, 398] width 551 height 49
type input "suebjoeb@yahoo.com"
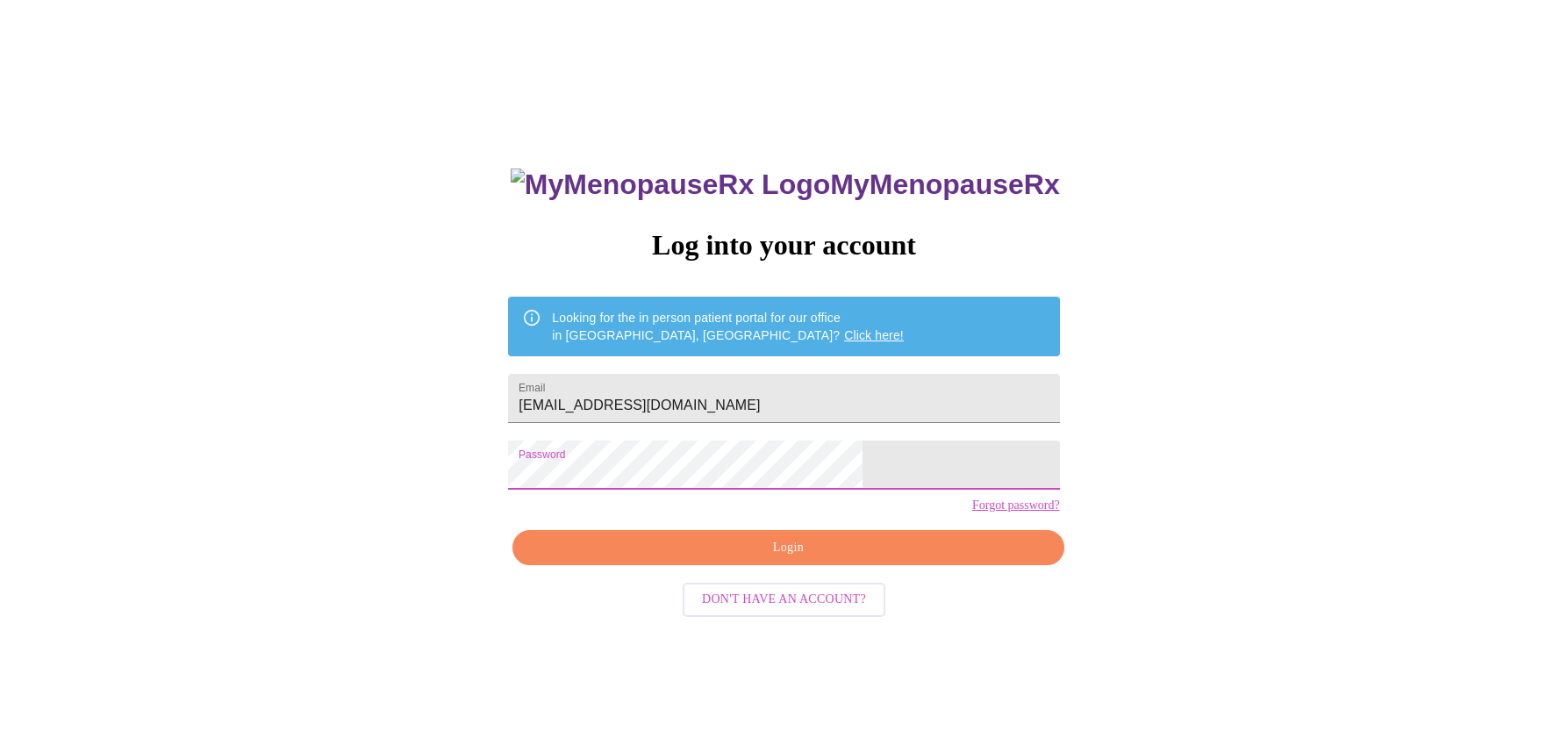
click at [528, 472] on div "MyMenopauseRx Log into your account Looking for the in person patient portal fo…" at bounding box center [784, 440] width 1553 height 903
click at [987, 569] on div "MyMenopauseRx Log into your account Looking for the in person patient portal fo…" at bounding box center [784, 440] width 1553 height 903
click at [773, 559] on span "Login" at bounding box center [788, 547] width 510 height 22
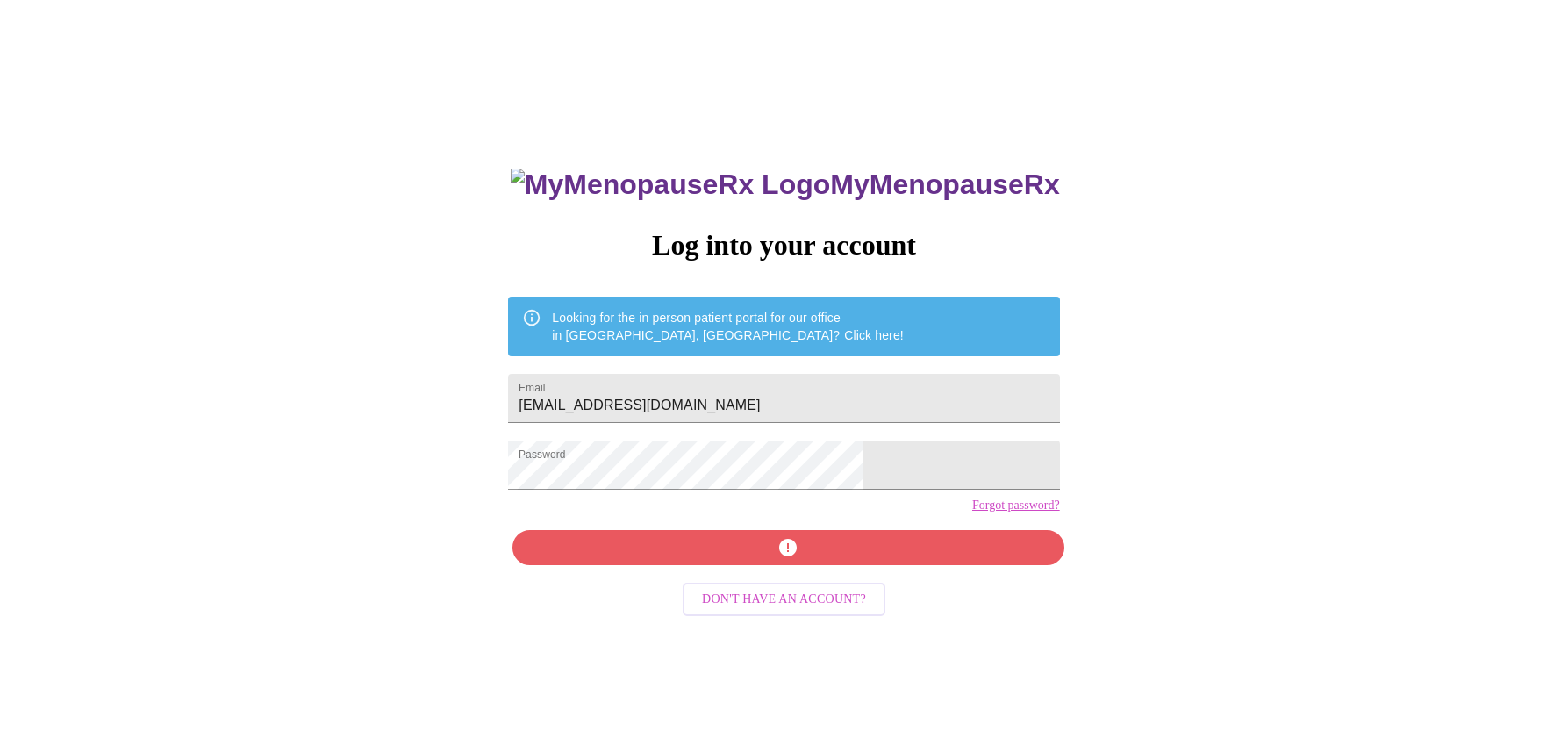
click at [774, 583] on div "MyMenopauseRx Log into your account Looking for the in person patient portal fo…" at bounding box center [783, 516] width 586 height 753
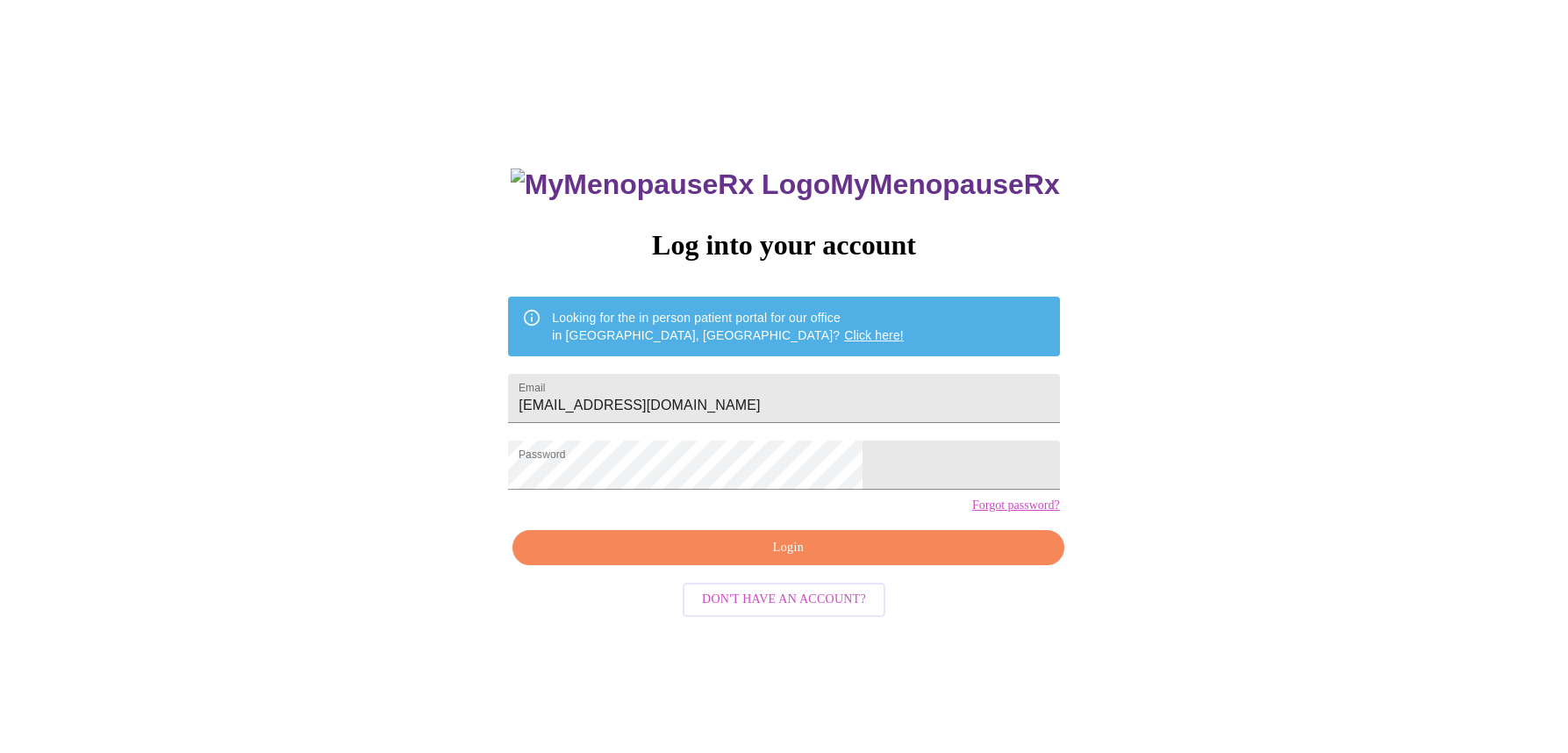
click at [973, 512] on link "Forgot password?" at bounding box center [1016, 505] width 88 height 14
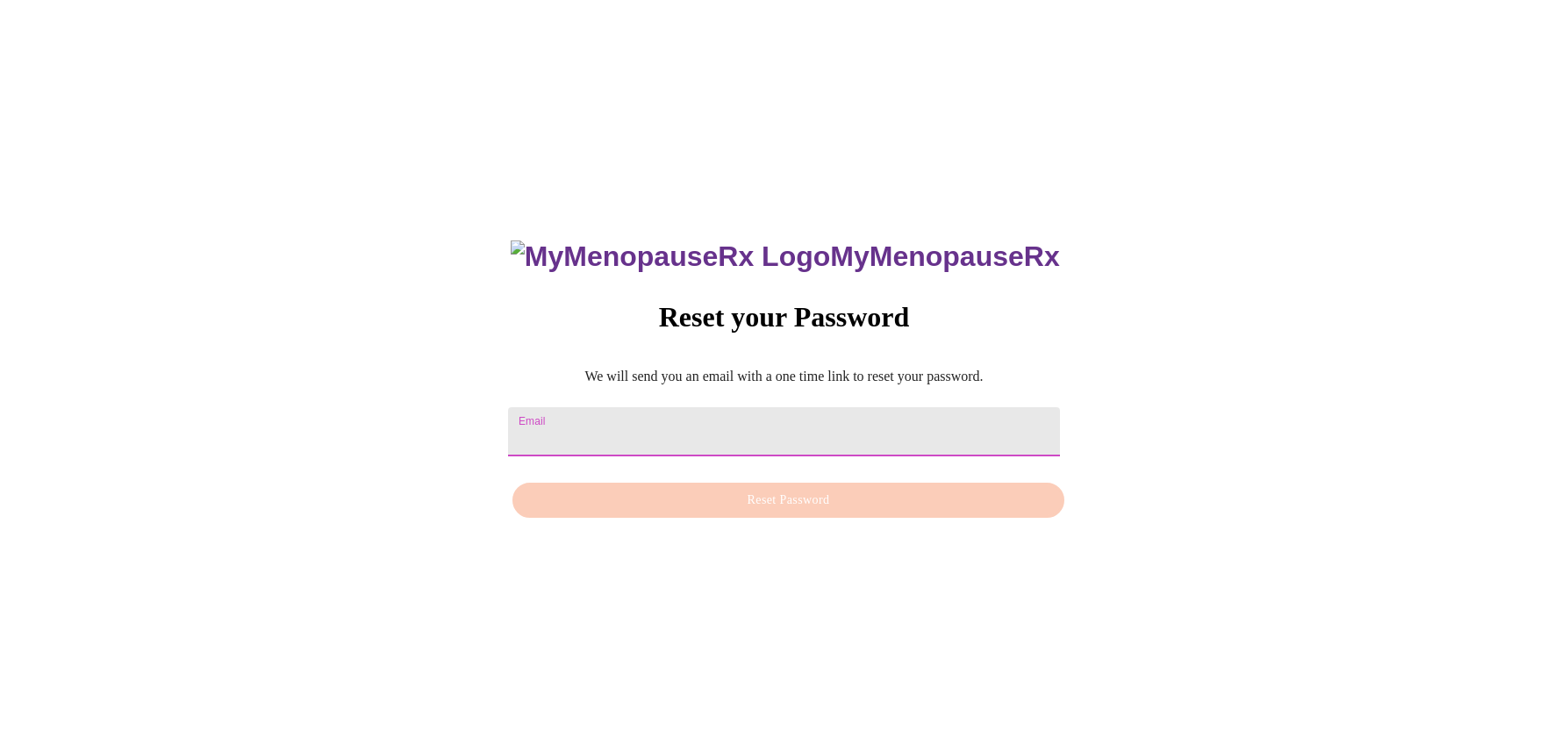
click at [671, 426] on input "Email" at bounding box center [783, 431] width 551 height 49
type input "suebjoeb@yahoo.com"
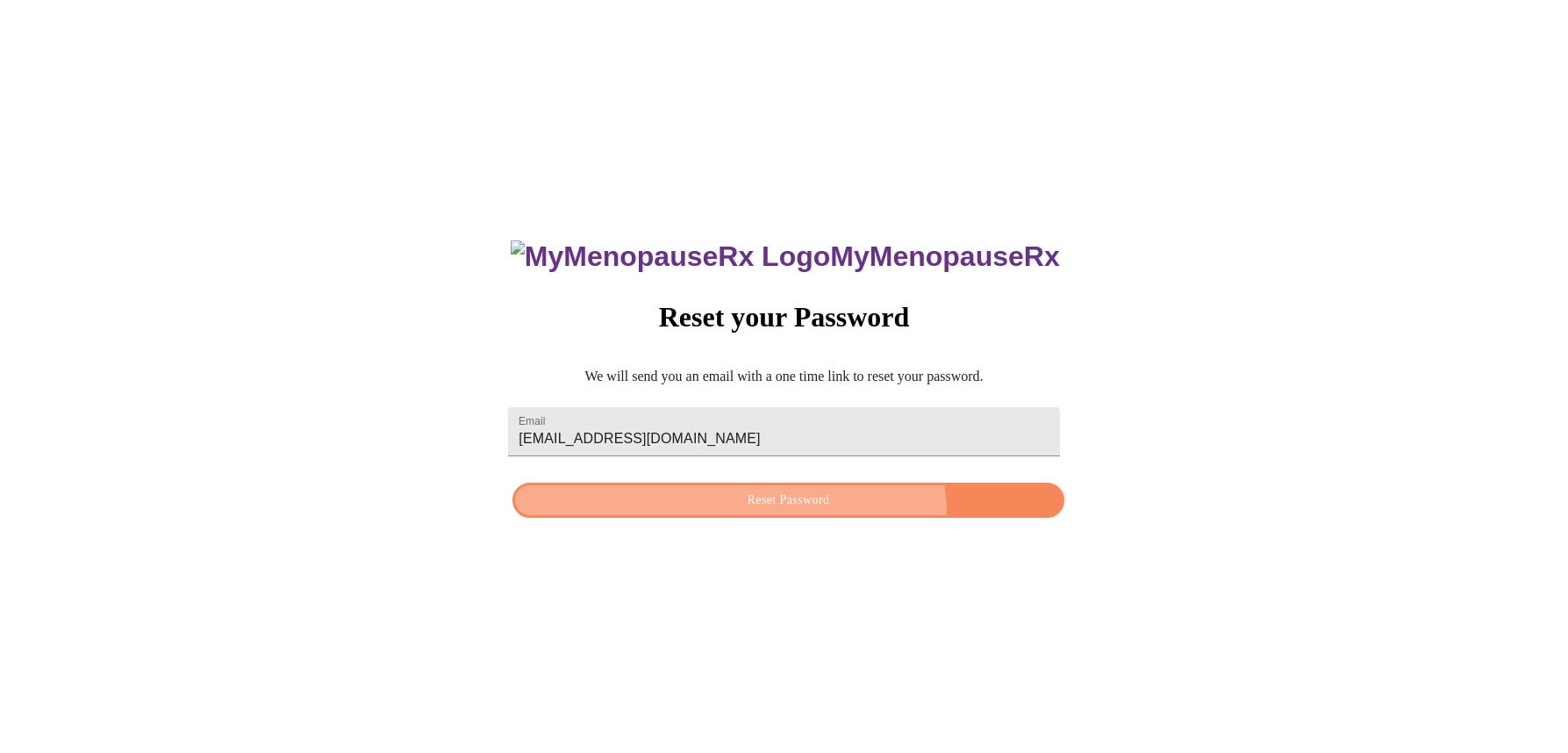
click at [785, 516] on button "Reset Password" at bounding box center [788, 500] width 551 height 36
